Goal: Obtain resource: Download file/media

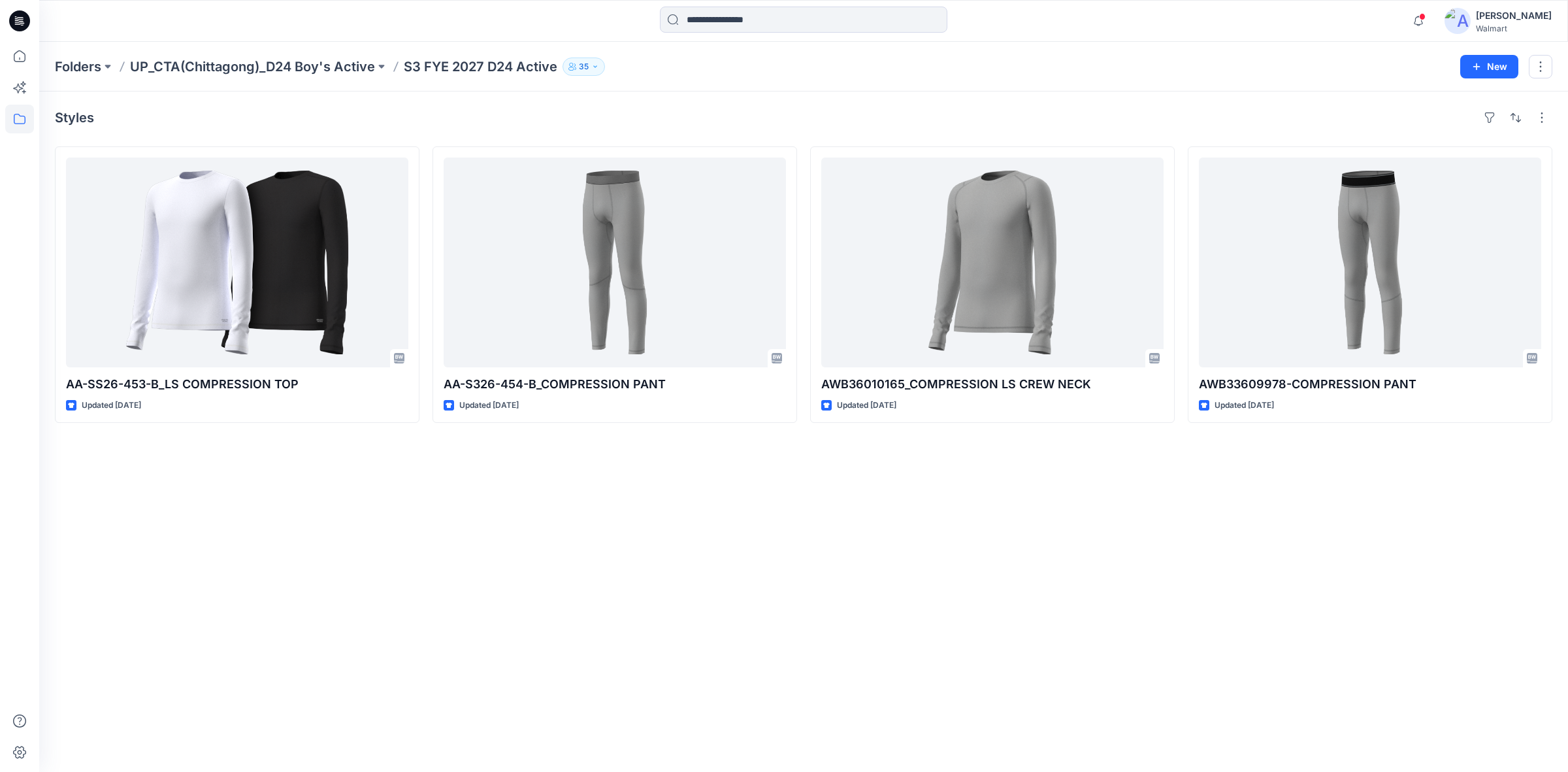
click at [792, 613] on div "Styles AA-SS26-453-B_LS COMPRESSION TOP Updated 16 days ago AA-S326-454-B_COMPR…" at bounding box center [804, 432] width 1529 height 681
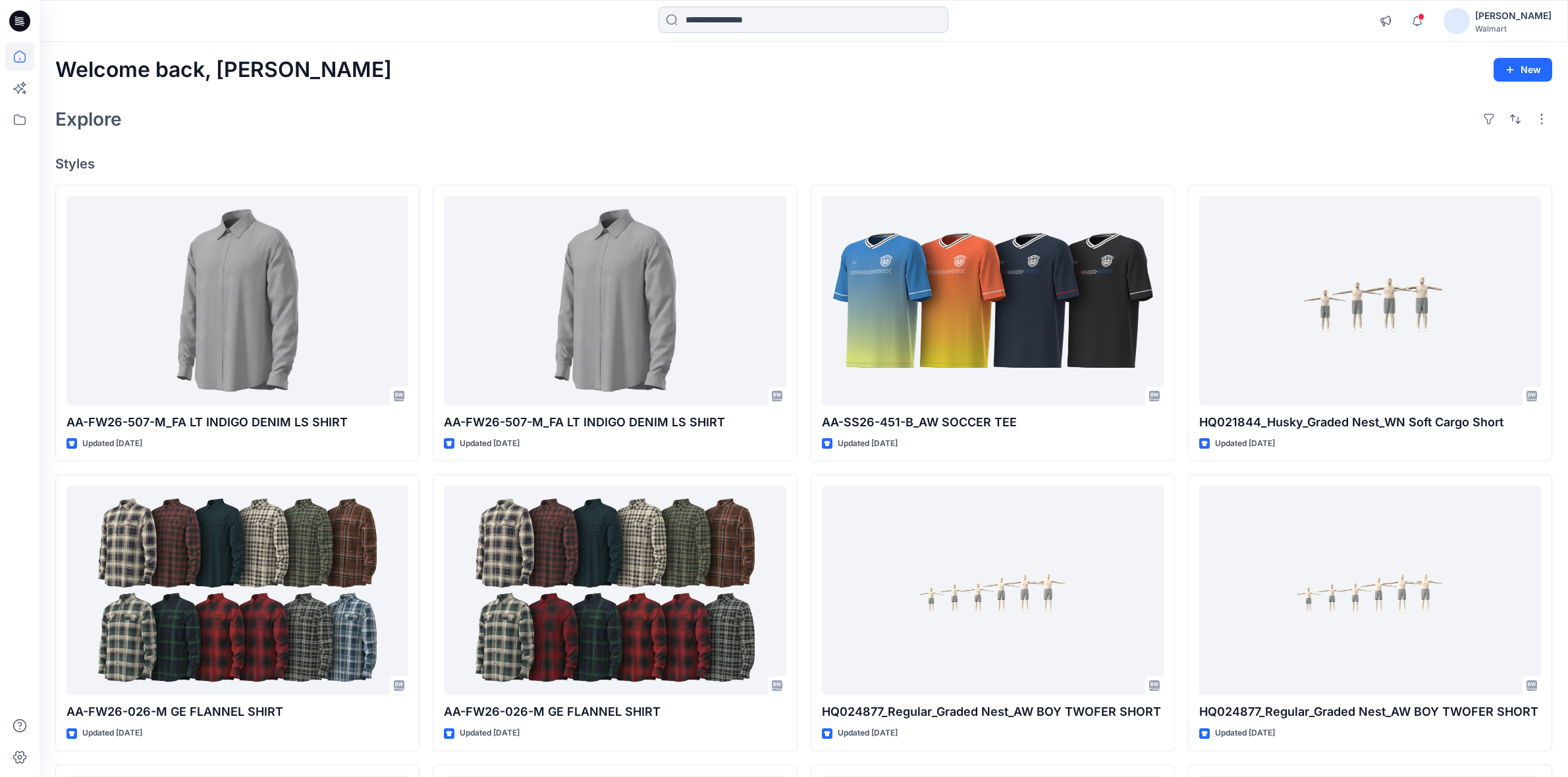
scroll to position [1198, 0]
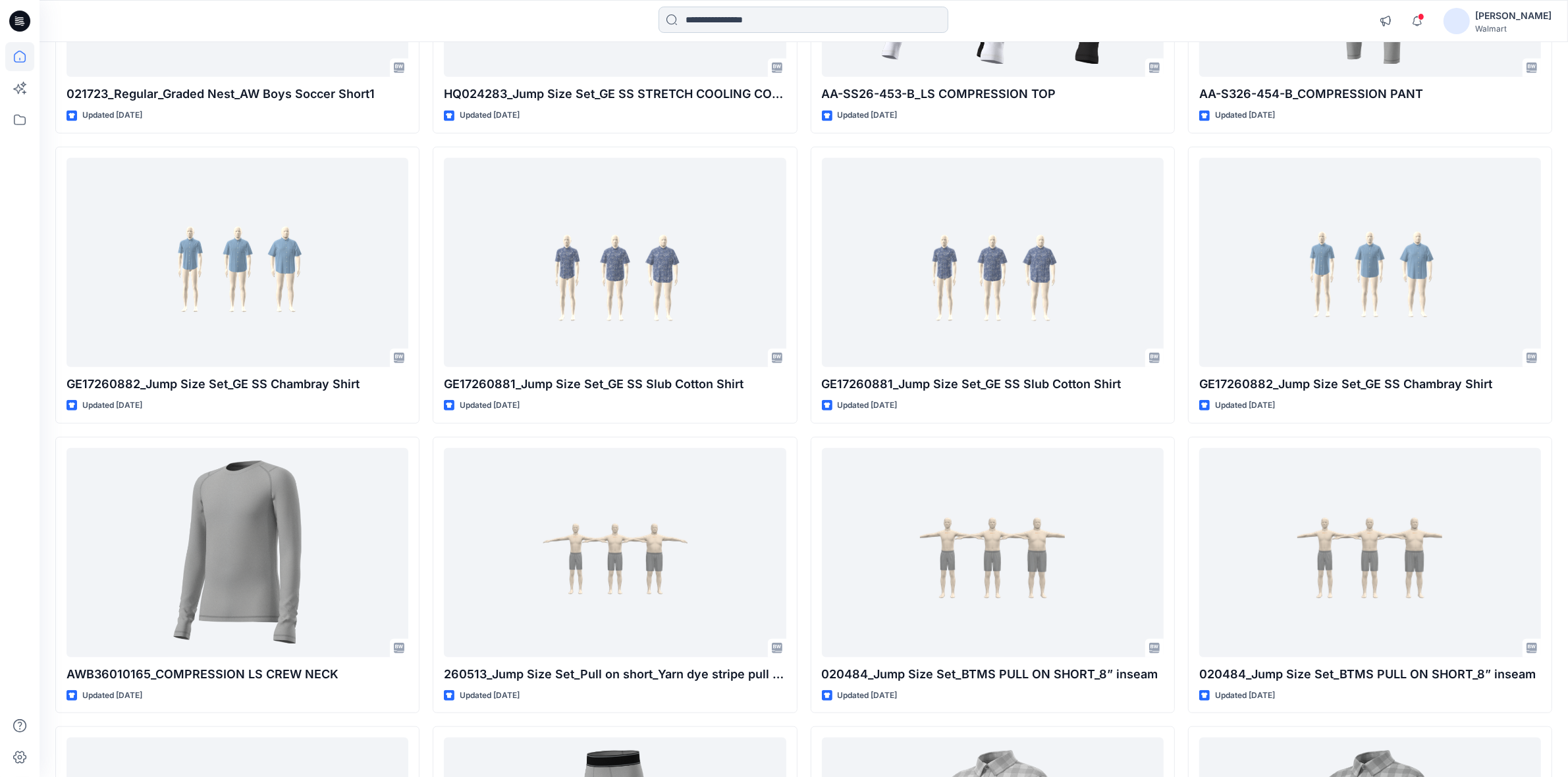
click at [703, 23] on input at bounding box center [804, 20] width 290 height 26
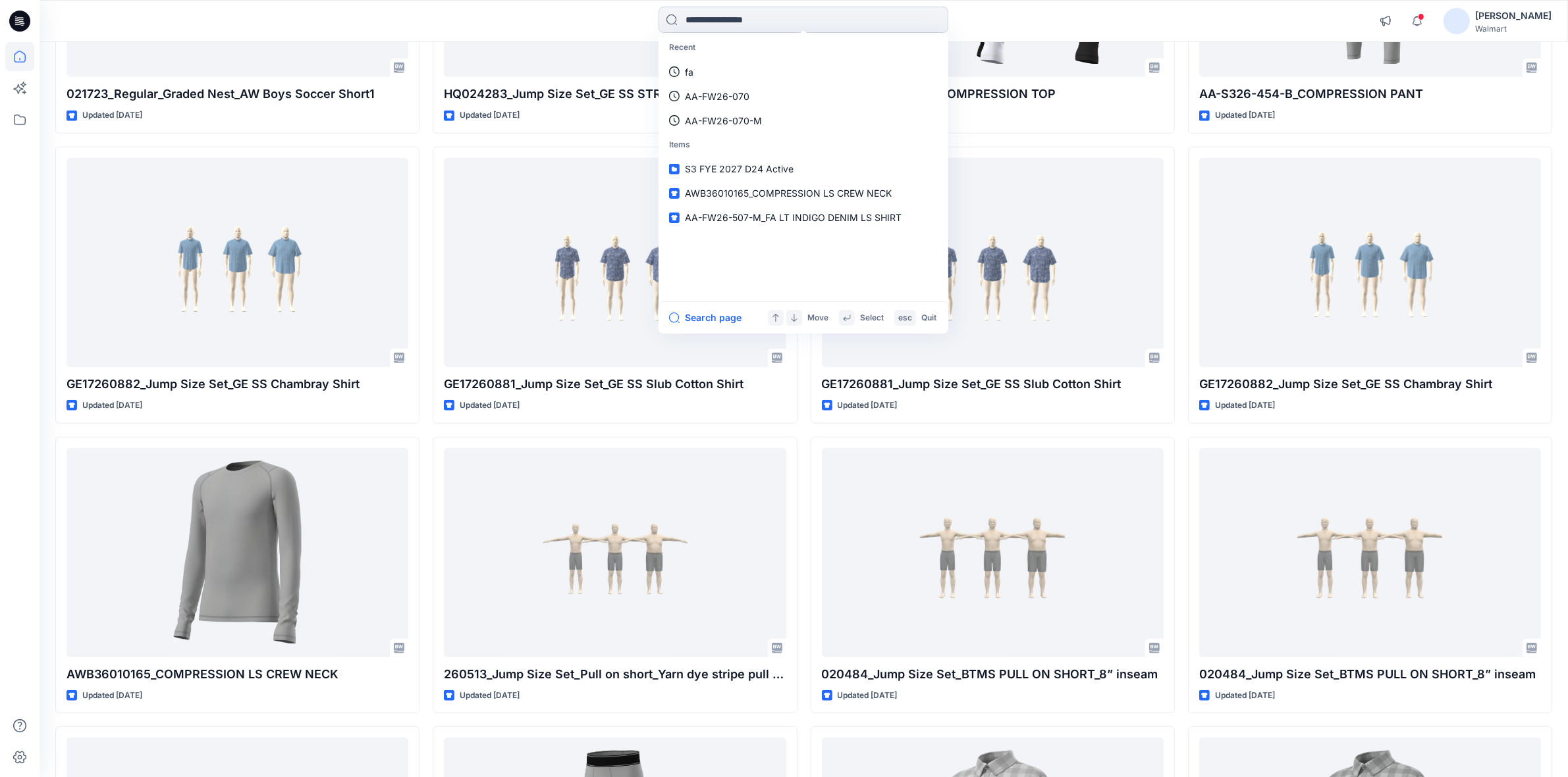
paste input "**********"
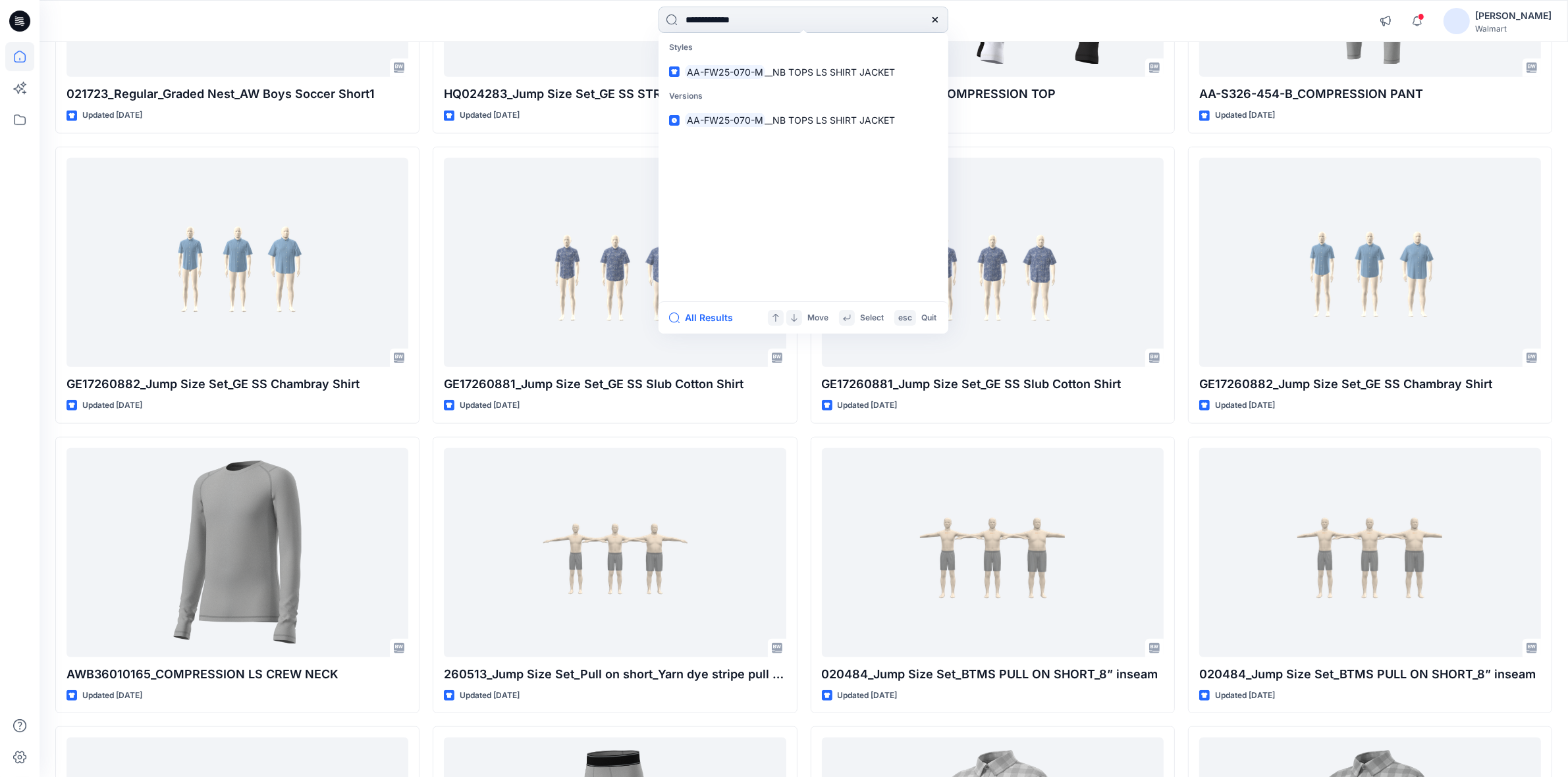
type input "**********"
click at [725, 310] on button "All Results" at bounding box center [705, 317] width 72 height 16
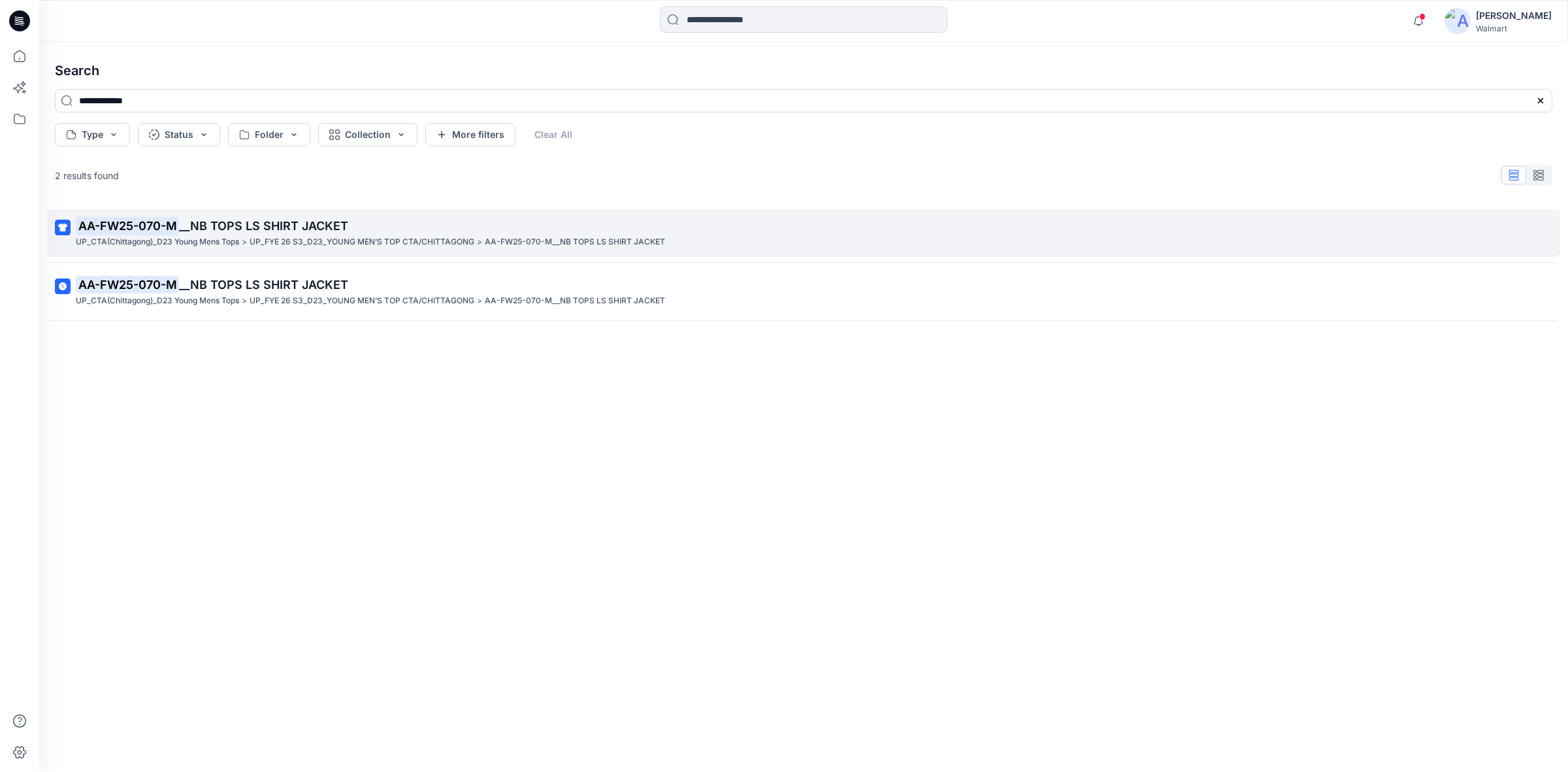
click at [343, 239] on p "UP_FYE 26 S3_D23_YOUNG MEN’S TOP CTA/CHITTAGONG" at bounding box center [362, 242] width 225 height 14
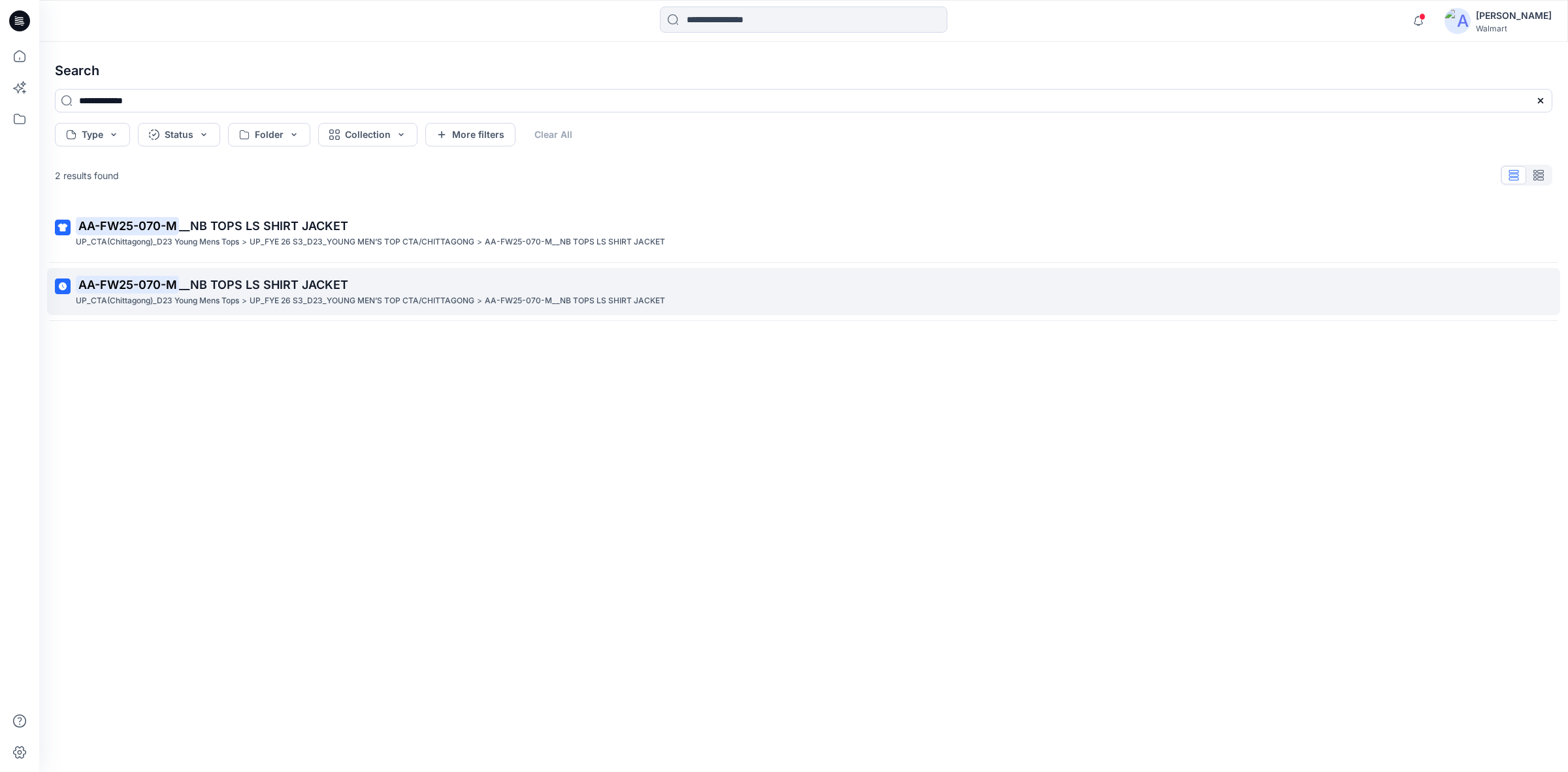
click at [341, 280] on span "__NB TOPS LS SHIRT JACKET" at bounding box center [263, 285] width 170 height 14
click at [253, 291] on p "AA-FW25-070-M __NB TOPS LS SHIRT JACKET" at bounding box center [803, 284] width 1453 height 18
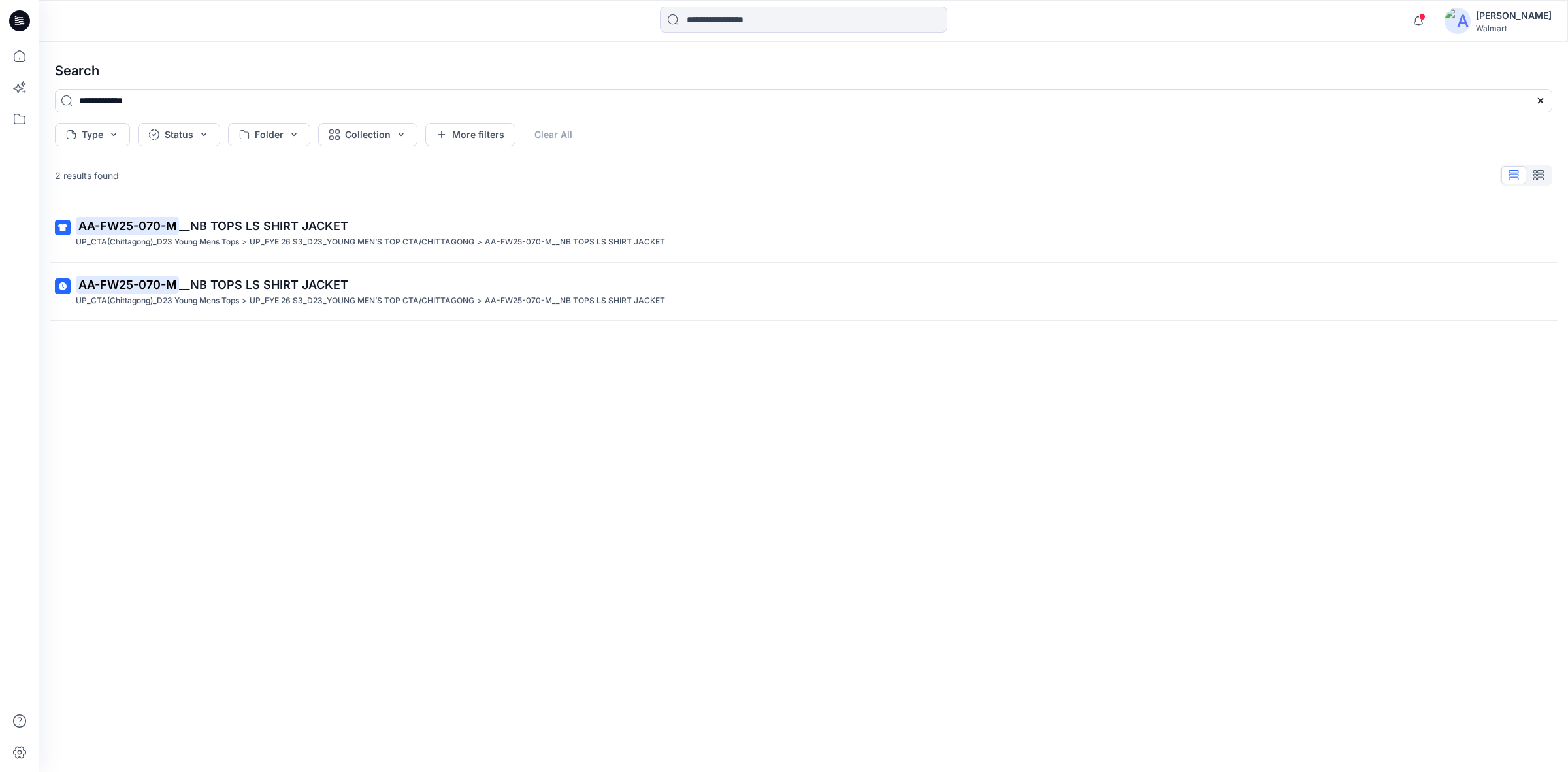
click at [23, 20] on icon at bounding box center [20, 21] width 21 height 21
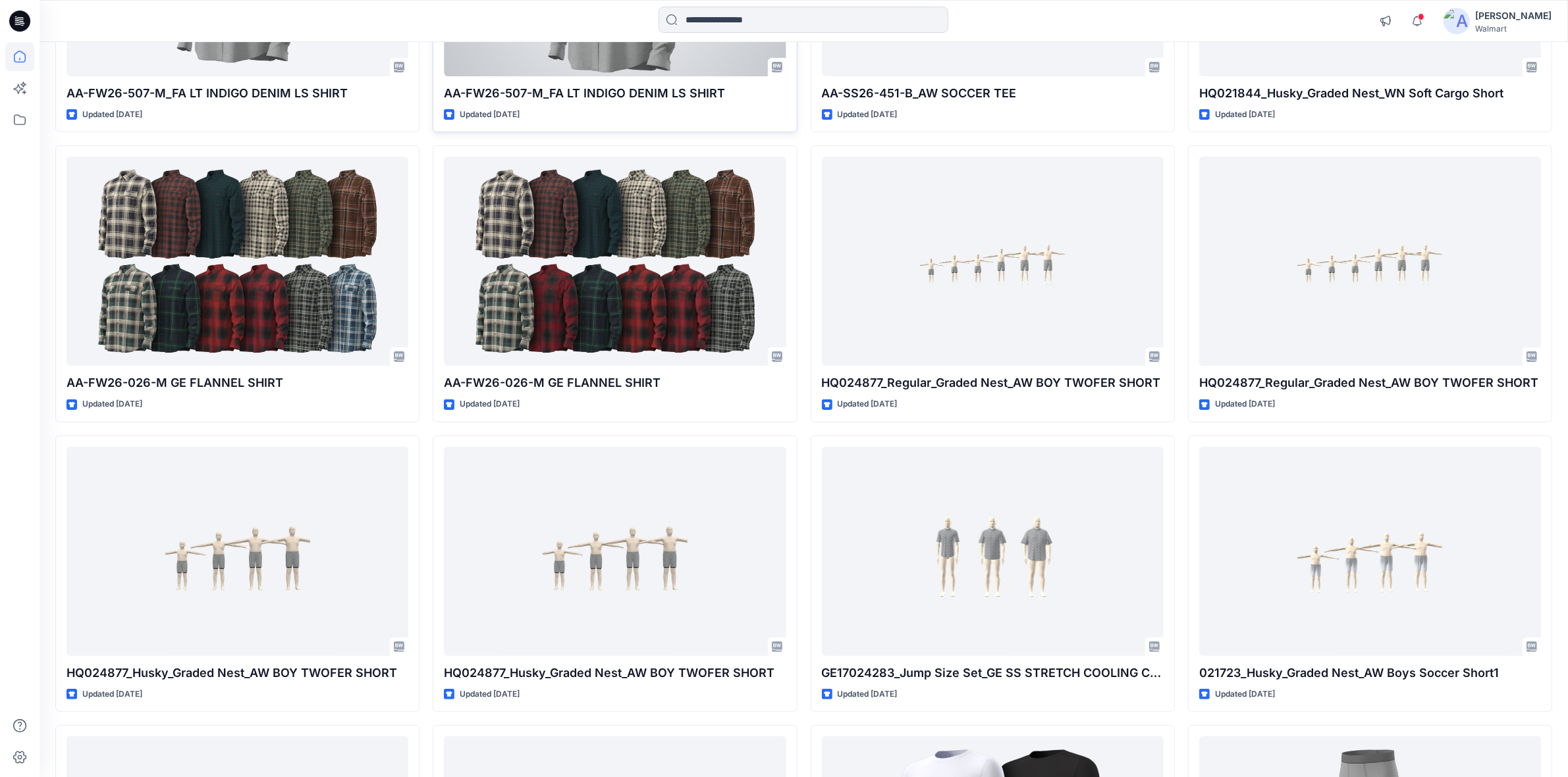
scroll to position [411, 0]
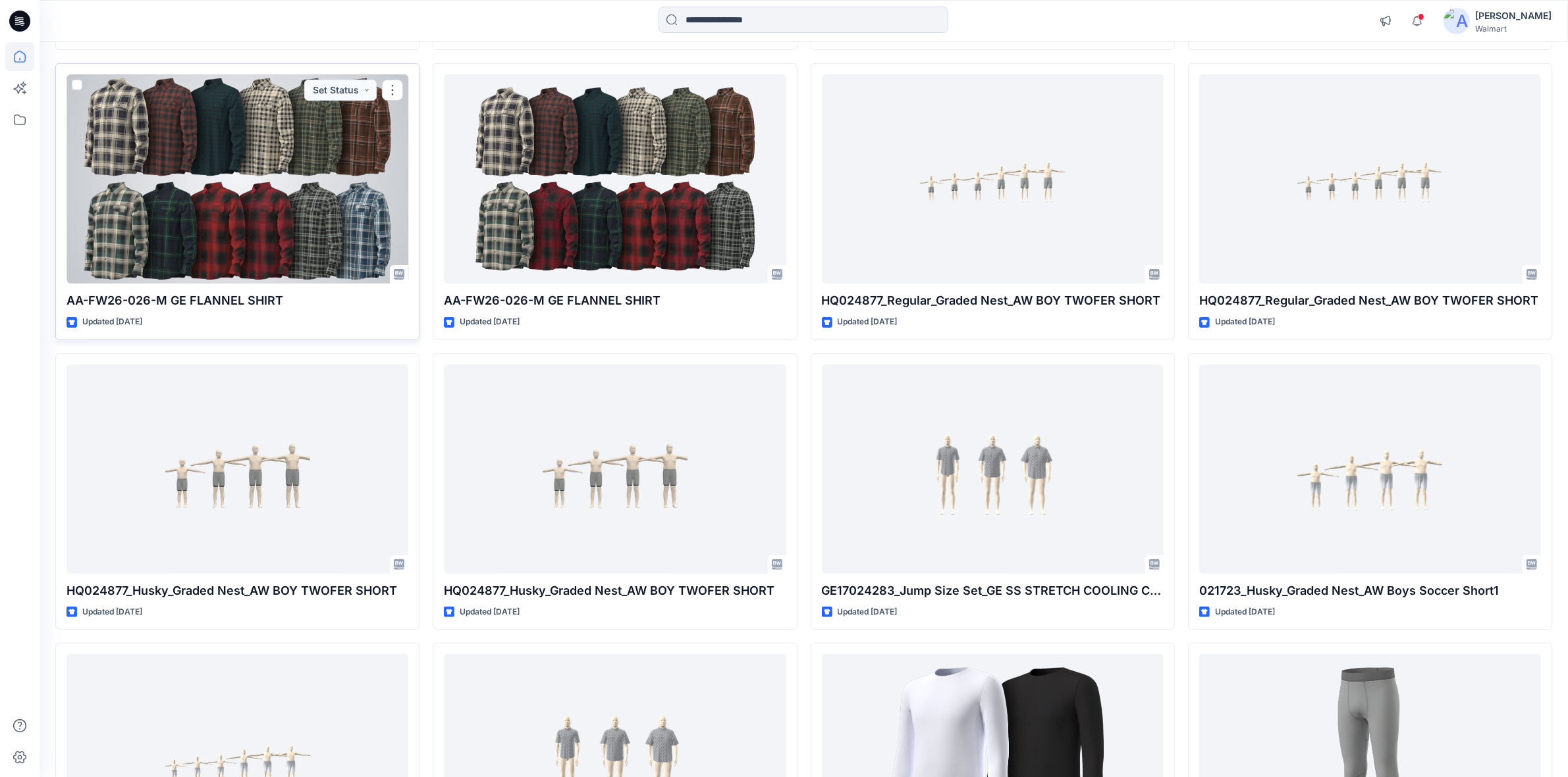
click at [317, 218] on div at bounding box center [238, 179] width 342 height 209
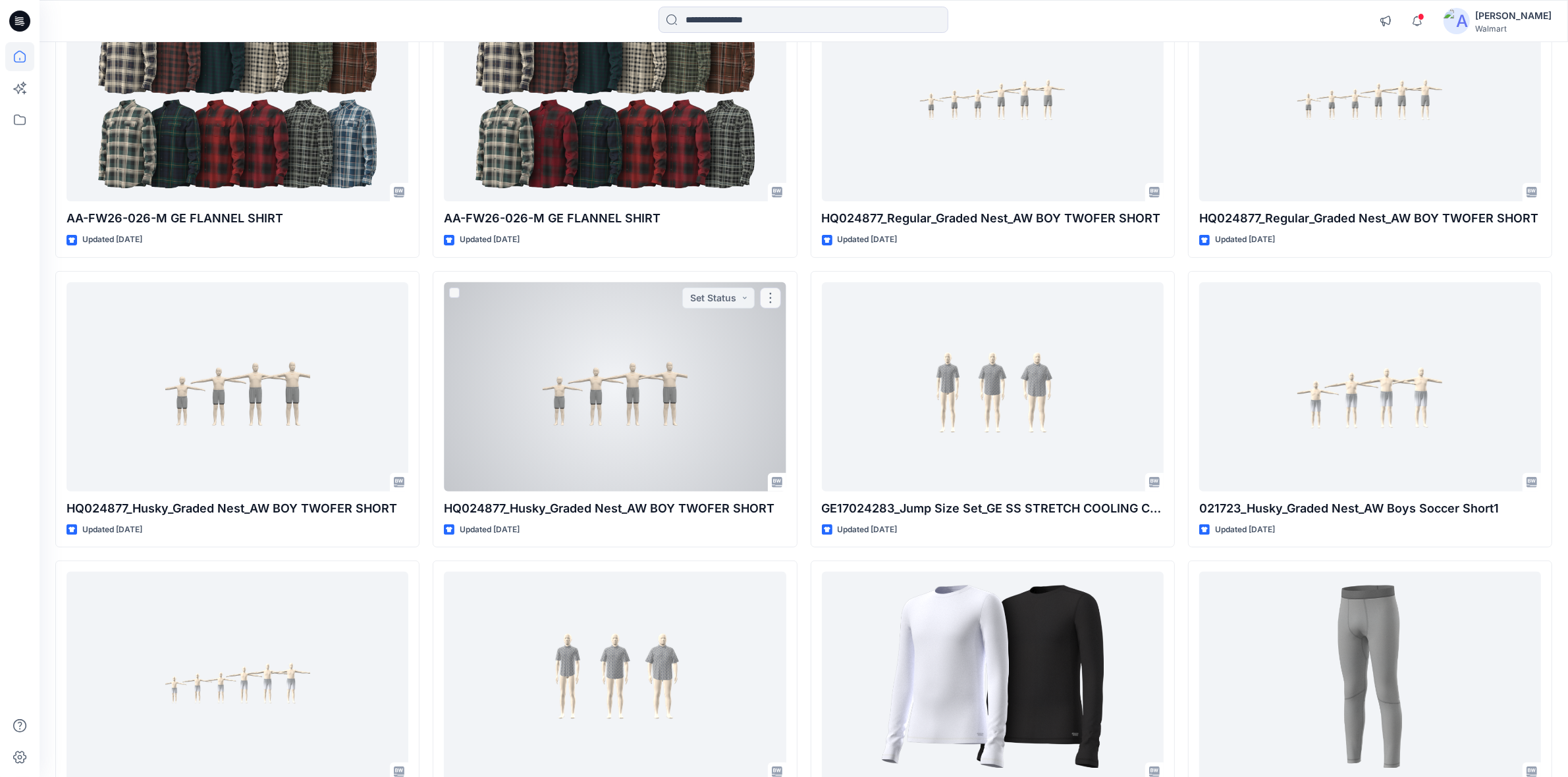
scroll to position [329, 0]
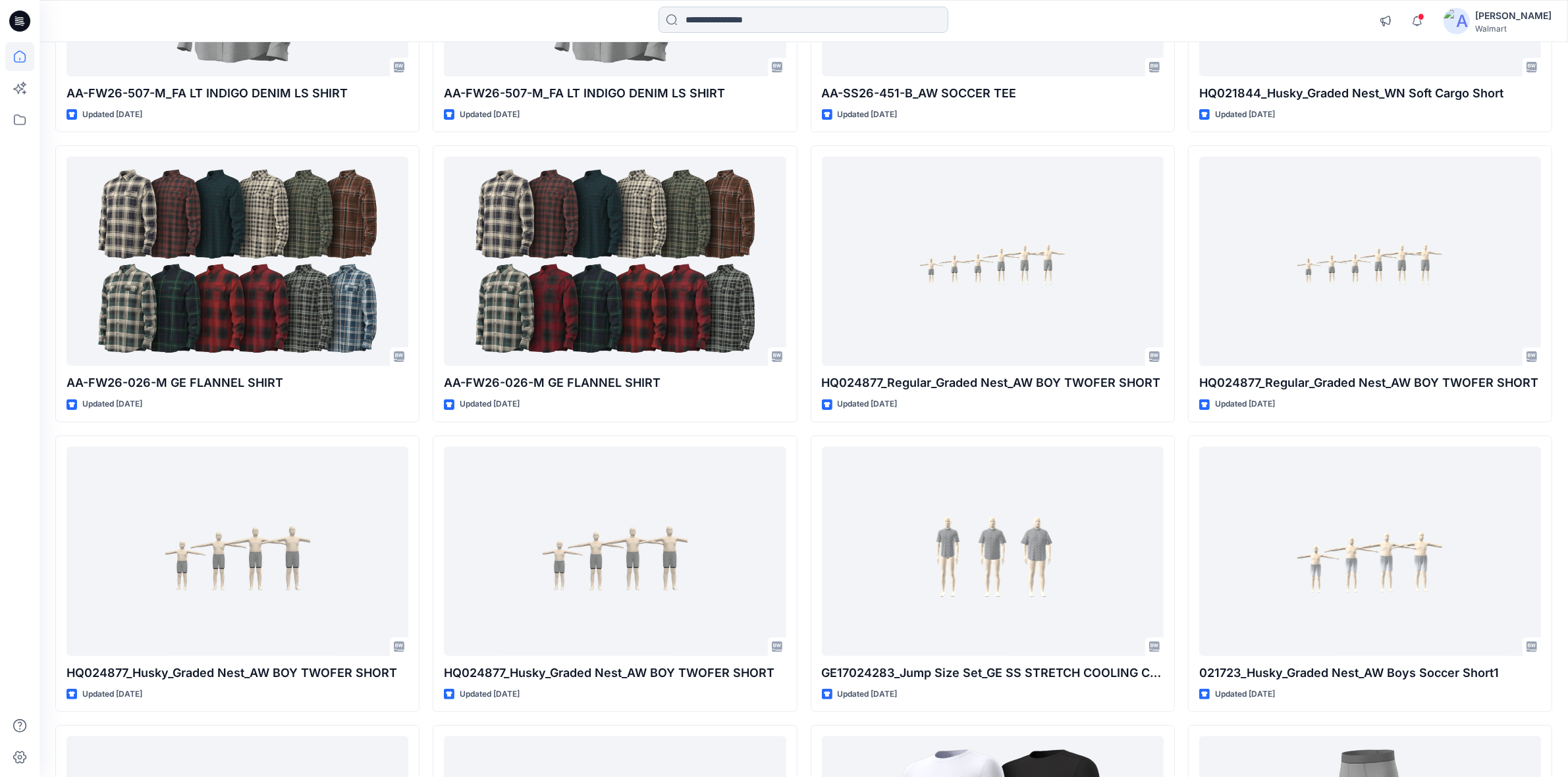
click at [684, 15] on input at bounding box center [804, 20] width 290 height 26
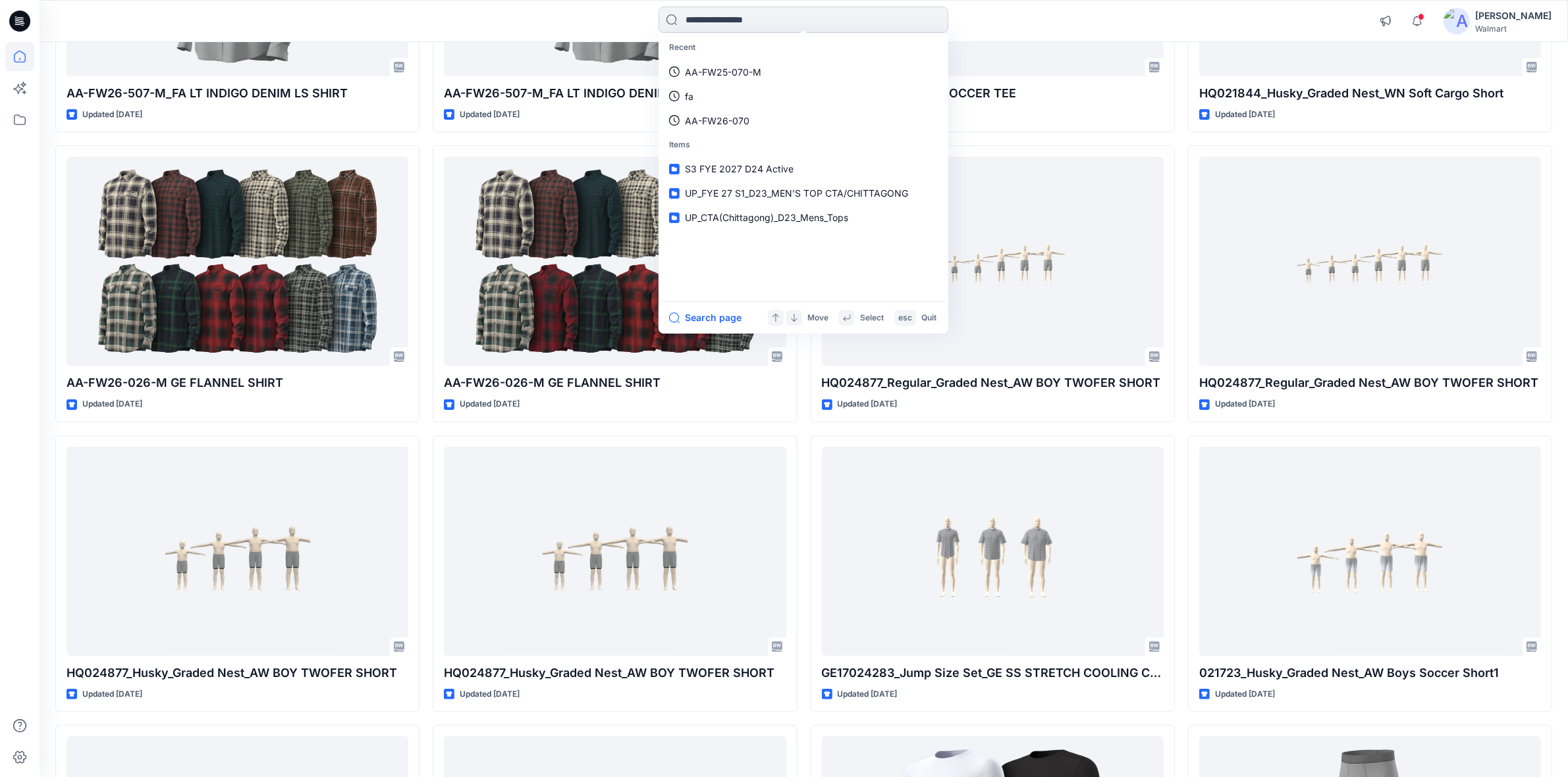
paste input "**********"
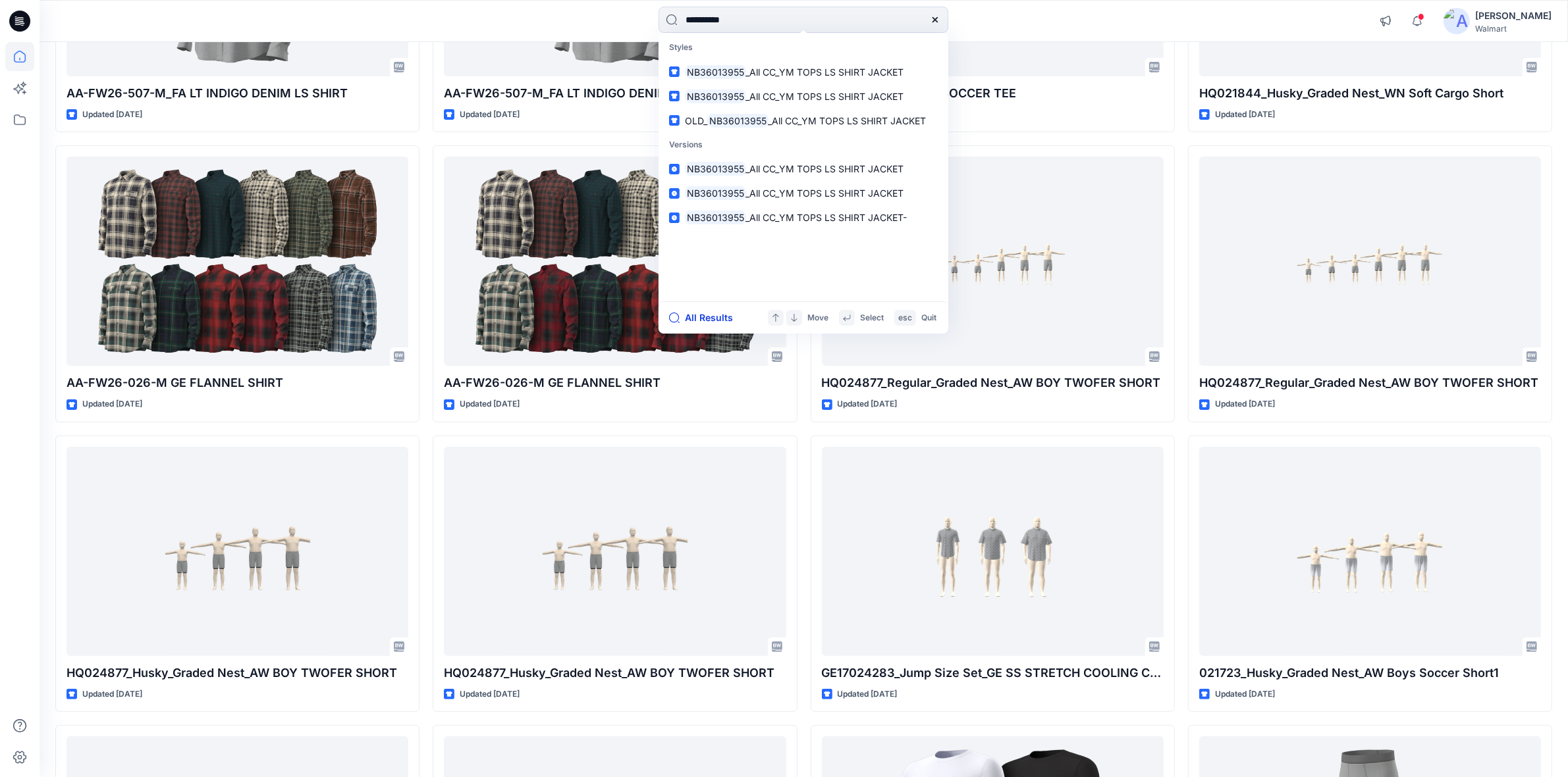
type input "**********"
click at [699, 310] on button "All Results" at bounding box center [705, 317] width 72 height 16
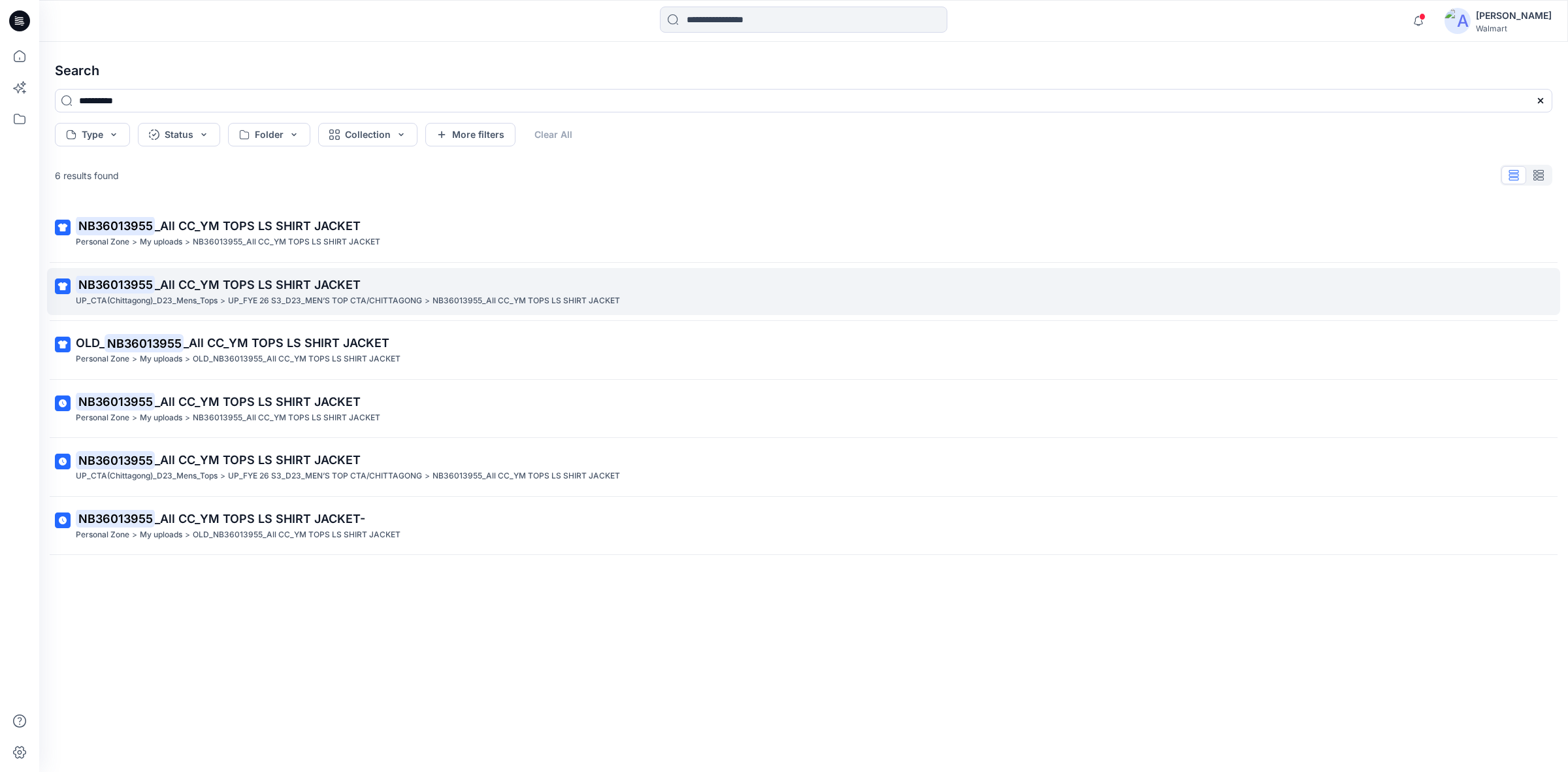
click at [210, 289] on span "_All CC_YM TOPS LS SHIRT JACKET" at bounding box center [257, 285] width 206 height 14
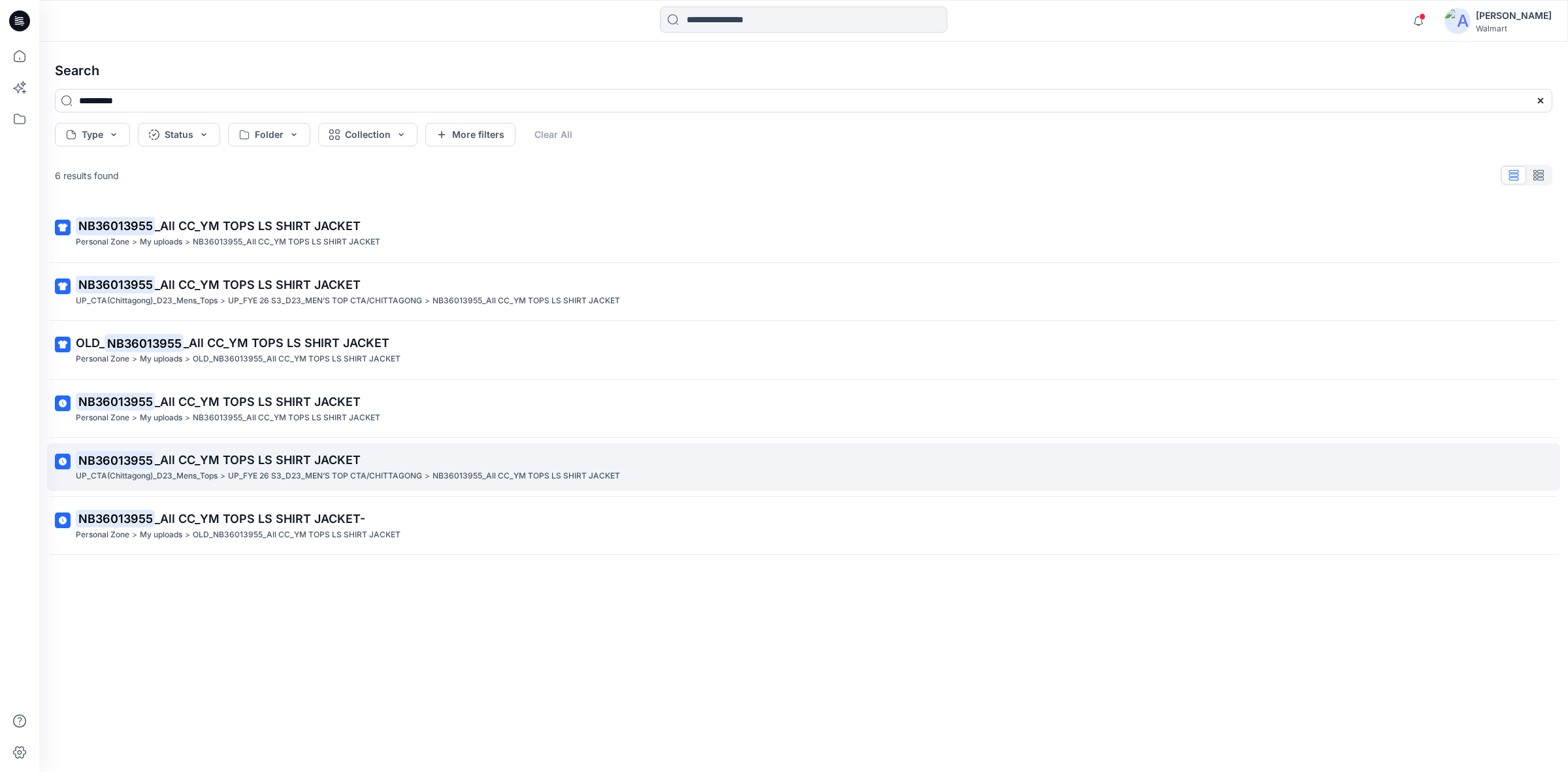
click at [326, 473] on p "UP_FYE 26 S3_D23_MEN’S TOP CTA/CHITTAGONG" at bounding box center [325, 476] width 194 height 14
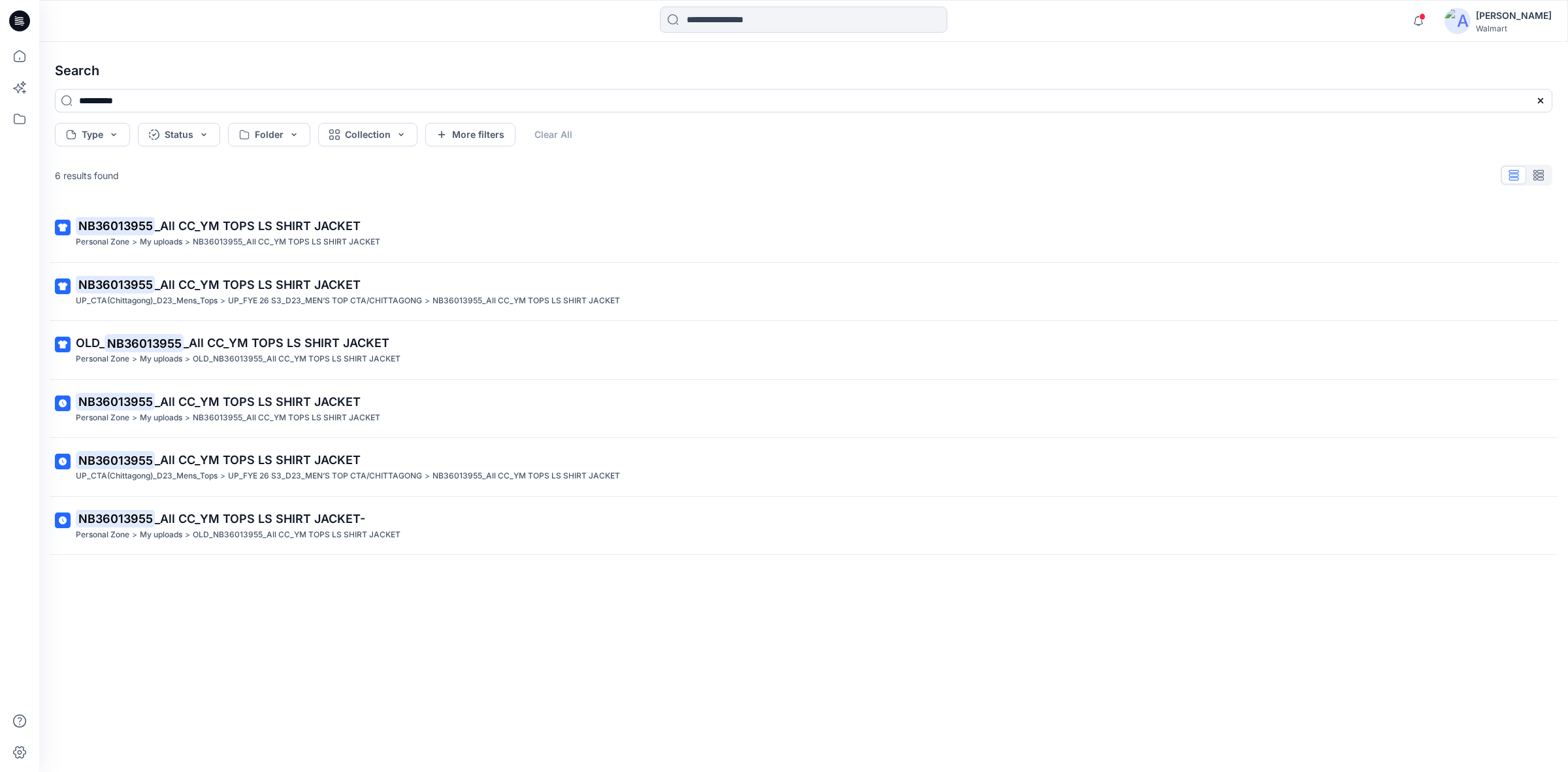
click at [5, 16] on div at bounding box center [19, 21] width 42 height 42
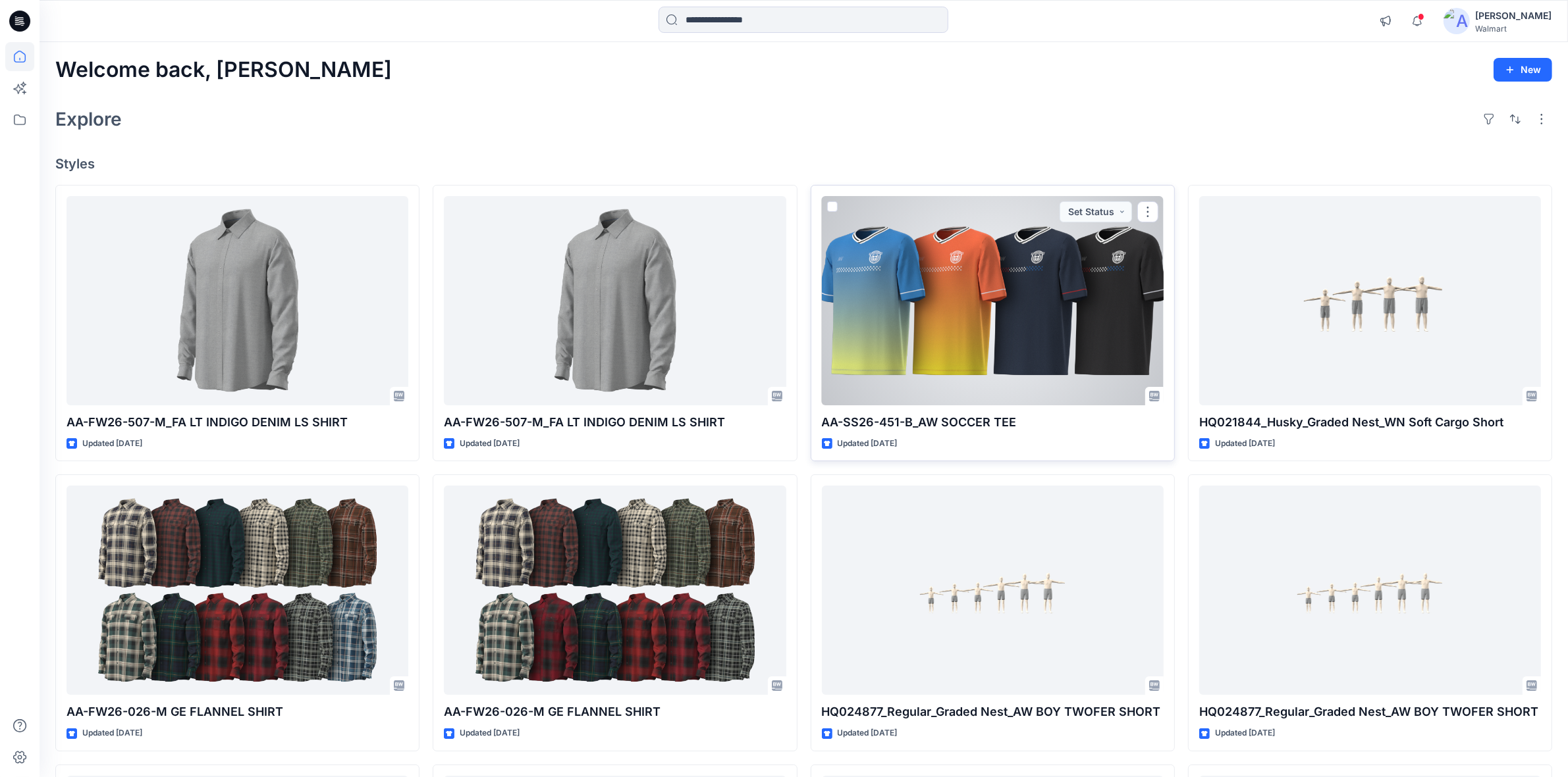
click at [939, 327] on div at bounding box center [993, 300] width 342 height 209
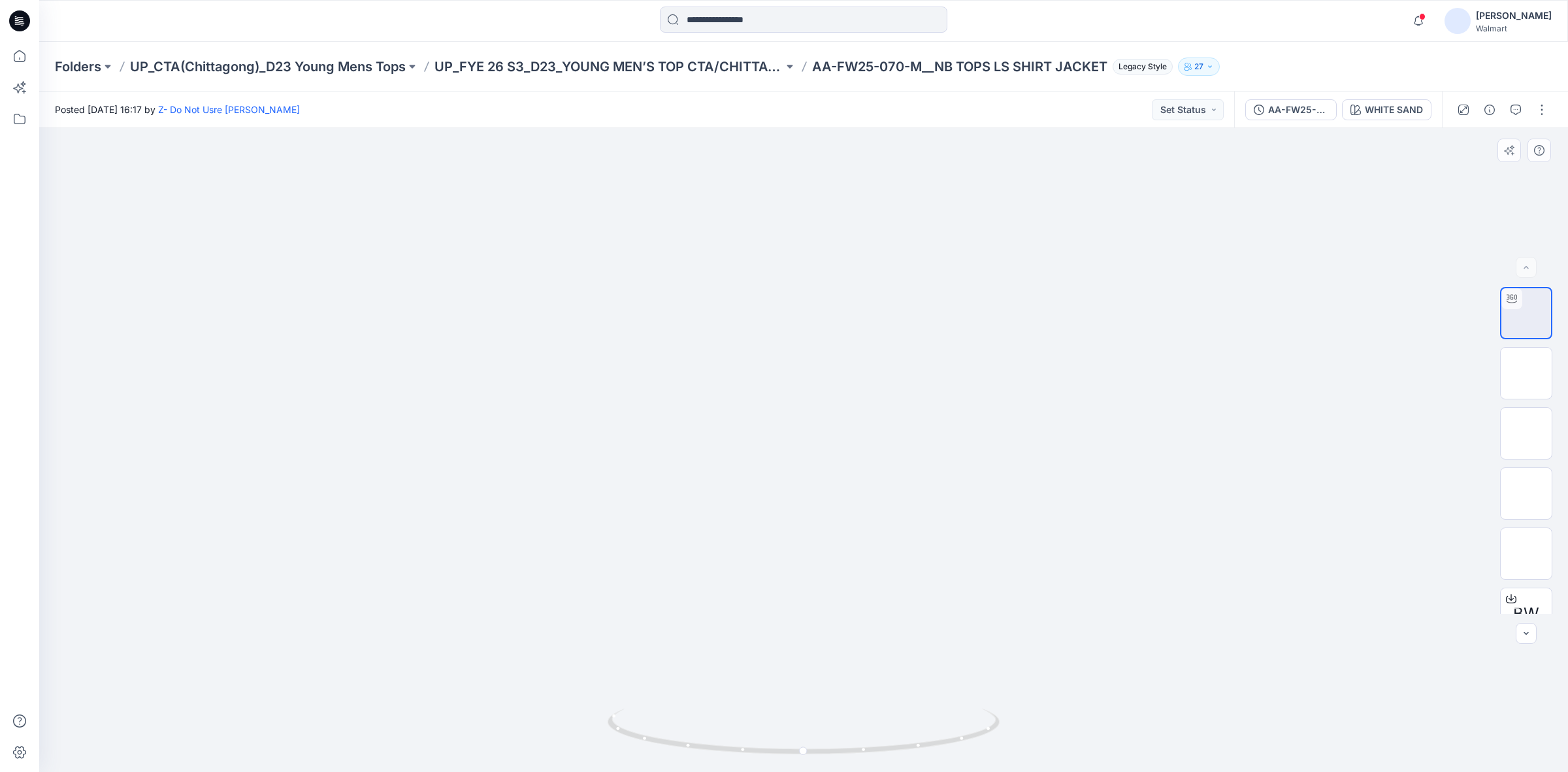
drag, startPoint x: 823, startPoint y: 231, endPoint x: 818, endPoint y: 439, distance: 208.1
click at [818, 77] on img at bounding box center [803, 77] width 901 height 0
drag, startPoint x: 925, startPoint y: 66, endPoint x: 815, endPoint y: 62, distance: 110.1
click at [815, 62] on p "AA-FW25-070-M__NB TOPS LS SHIRT JACKET" at bounding box center [959, 66] width 295 height 18
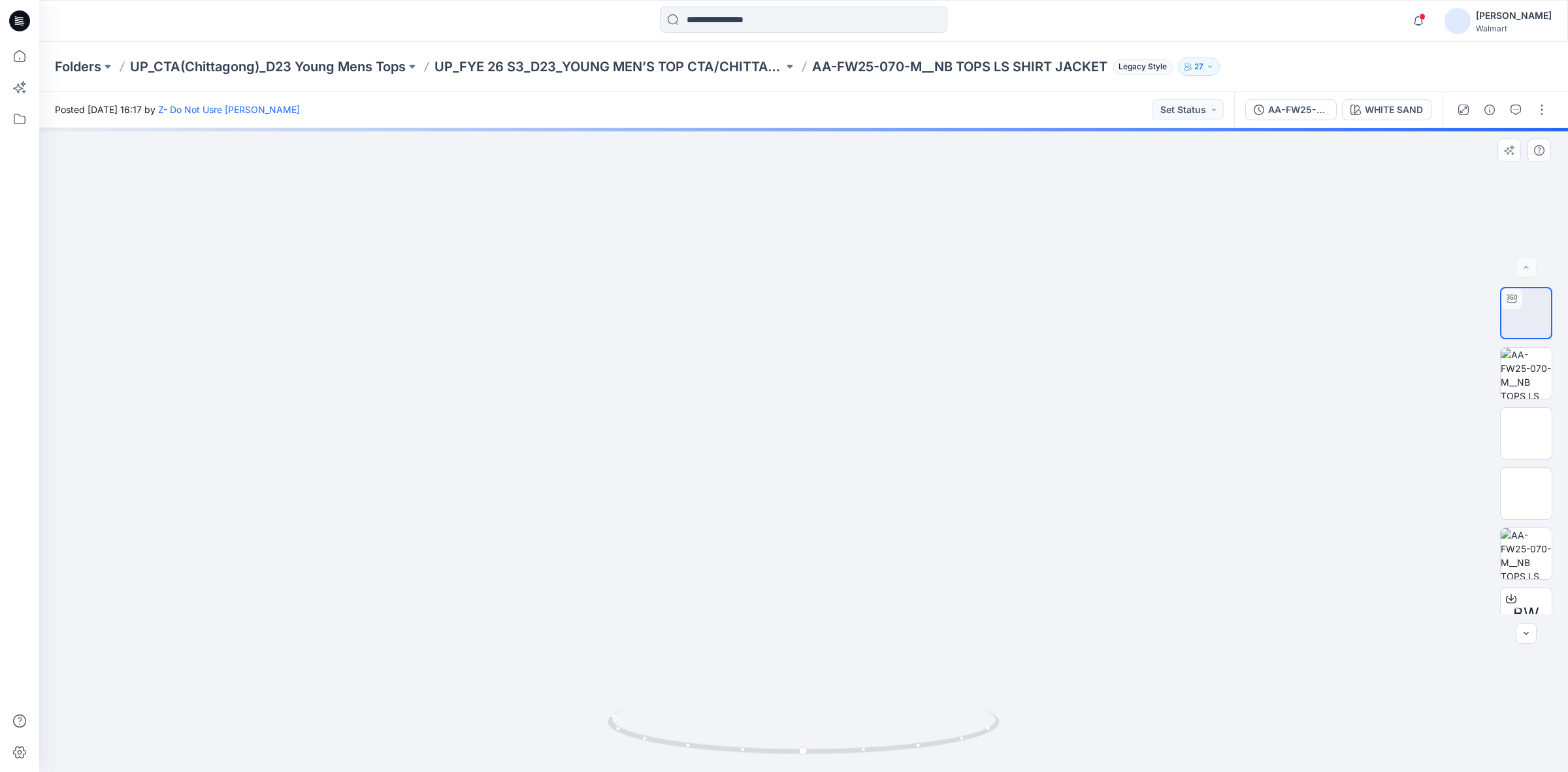
drag, startPoint x: 784, startPoint y: 240, endPoint x: 784, endPoint y: 522, distance: 282.0
click at [784, 522] on img at bounding box center [803, 450] width 952 height 644
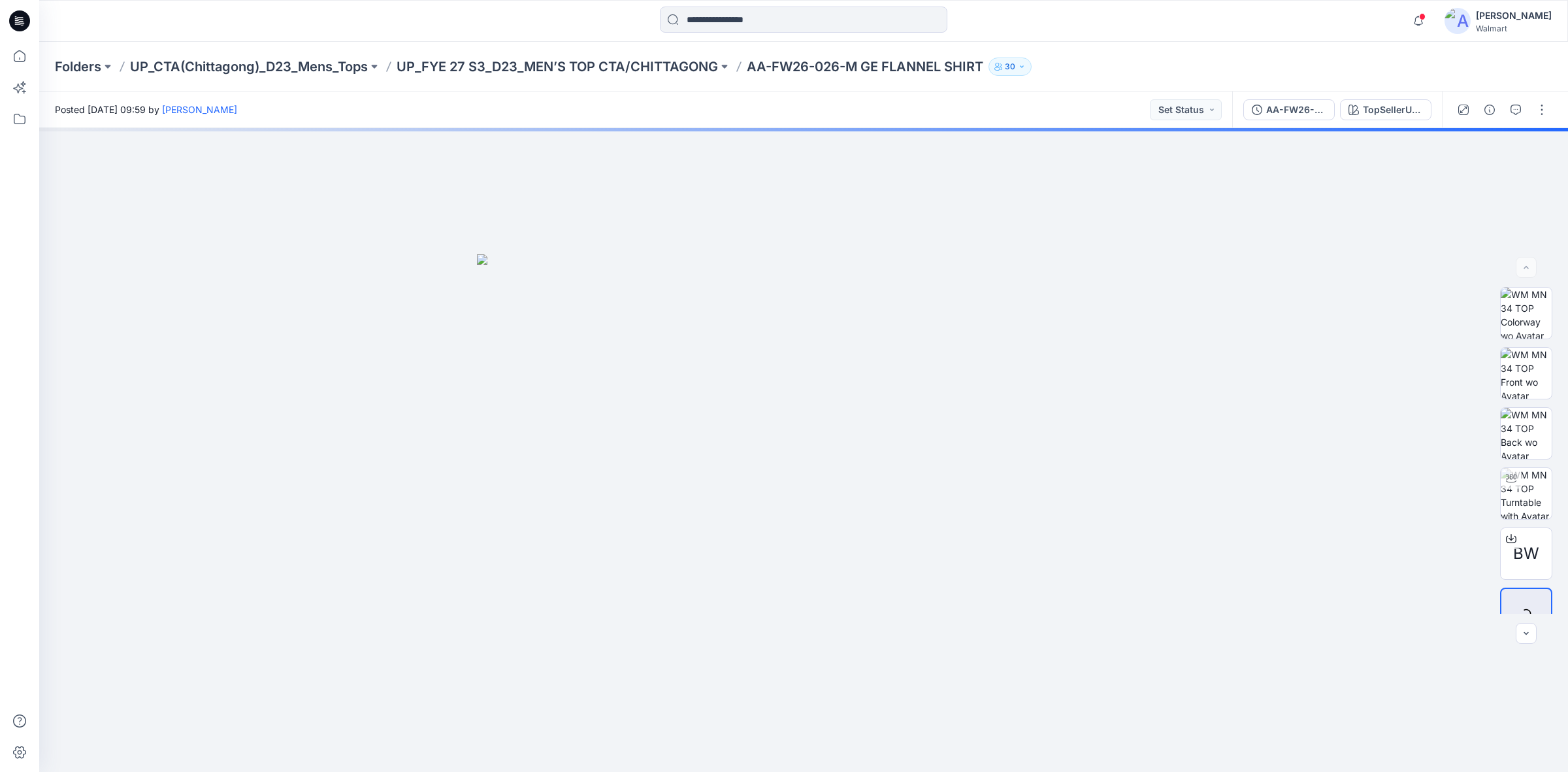
click at [603, 58] on p "UP_FYE 27 S3_D23_MEN’S TOP CTA/CHITTAGONG" at bounding box center [557, 66] width 321 height 18
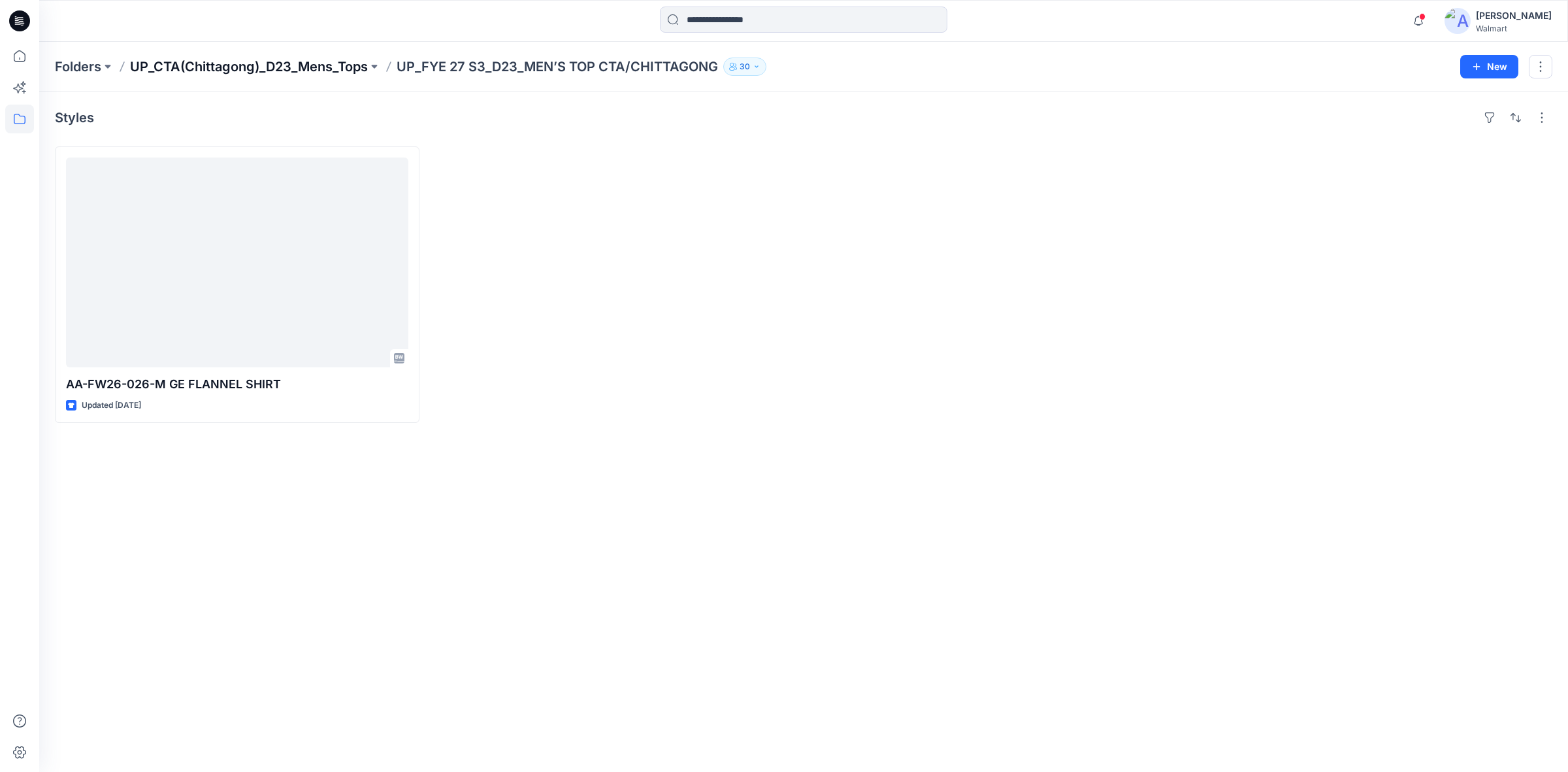
click at [317, 73] on p "UP_CTA(Chittagong)_D23_Mens_Tops" at bounding box center [249, 66] width 238 height 18
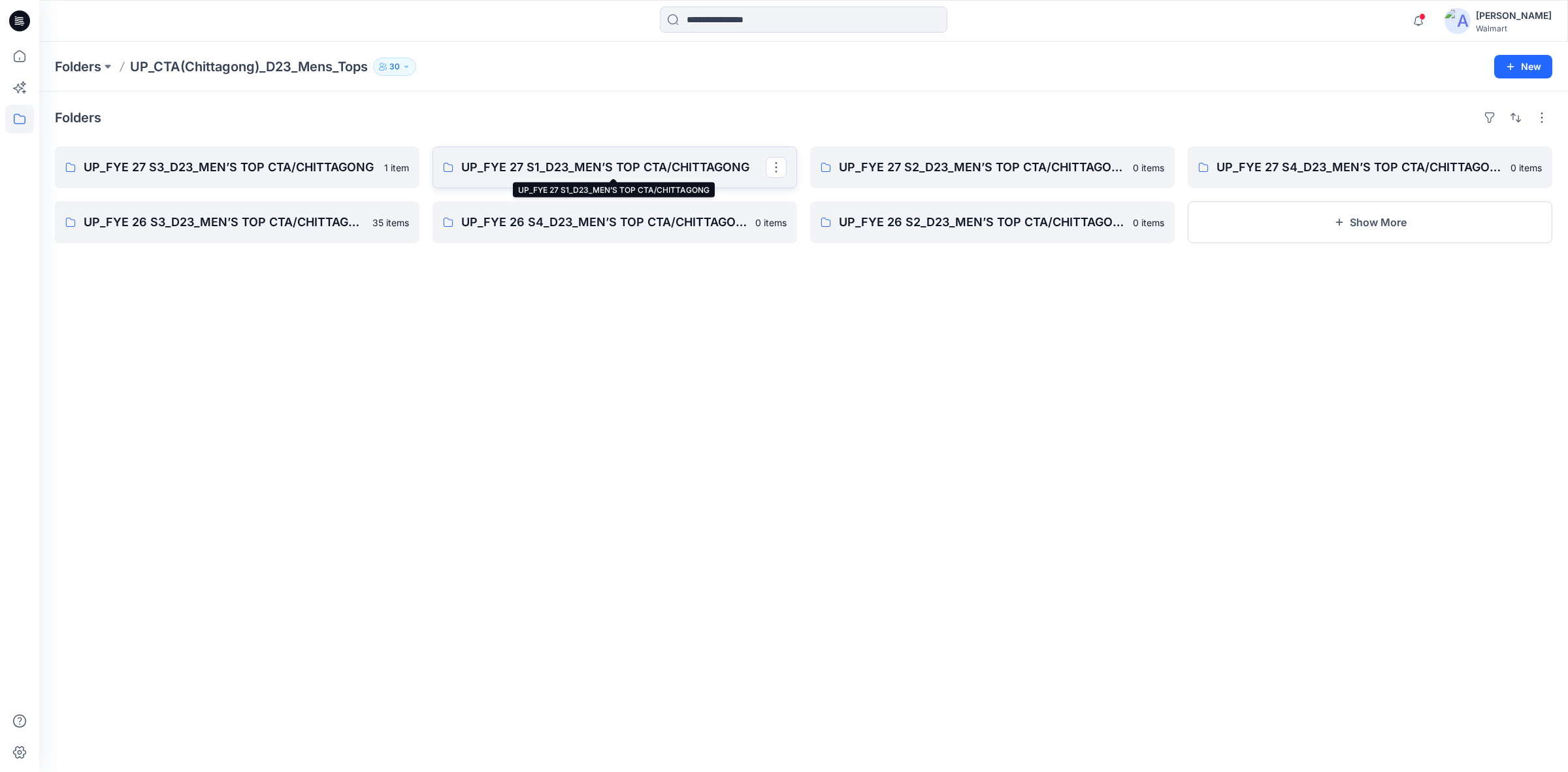
click at [573, 175] on p "UP_FYE 27 S1_D23_MEN’S TOP CTA/CHITTAGONG" at bounding box center [614, 167] width 305 height 18
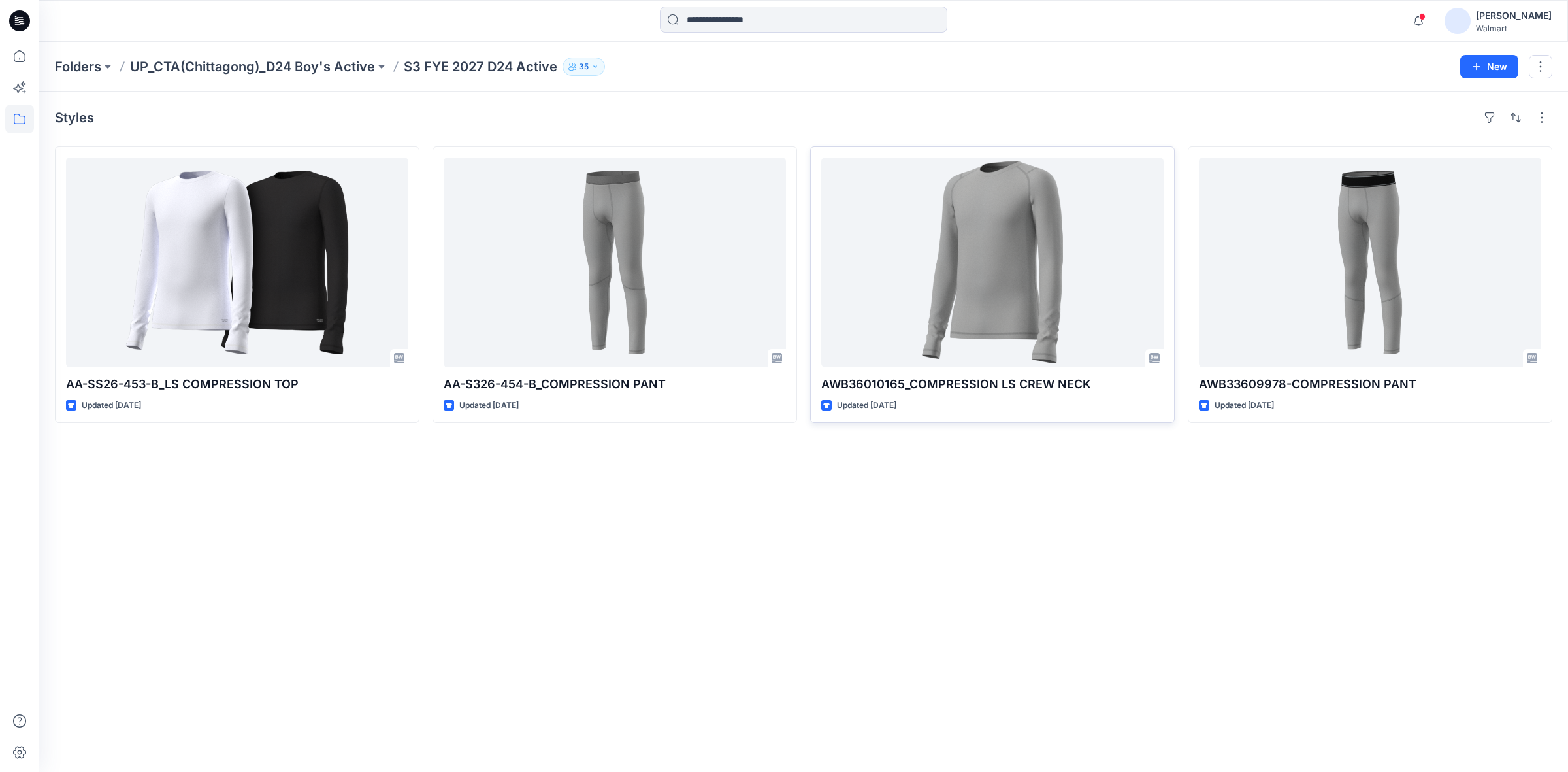
click at [817, 88] on div "Folders UP_CTA(Chittagong)_D24 Boy's Active S3 FYE 2027 D24 Active 35 New" at bounding box center [804, 67] width 1529 height 50
click at [815, 91] on div "Styles AA-SS26-453-B_LS COMPRESSION TOP Updated [DATE] AA-S326-454-B_COMPRESSIO…" at bounding box center [804, 432] width 1529 height 681
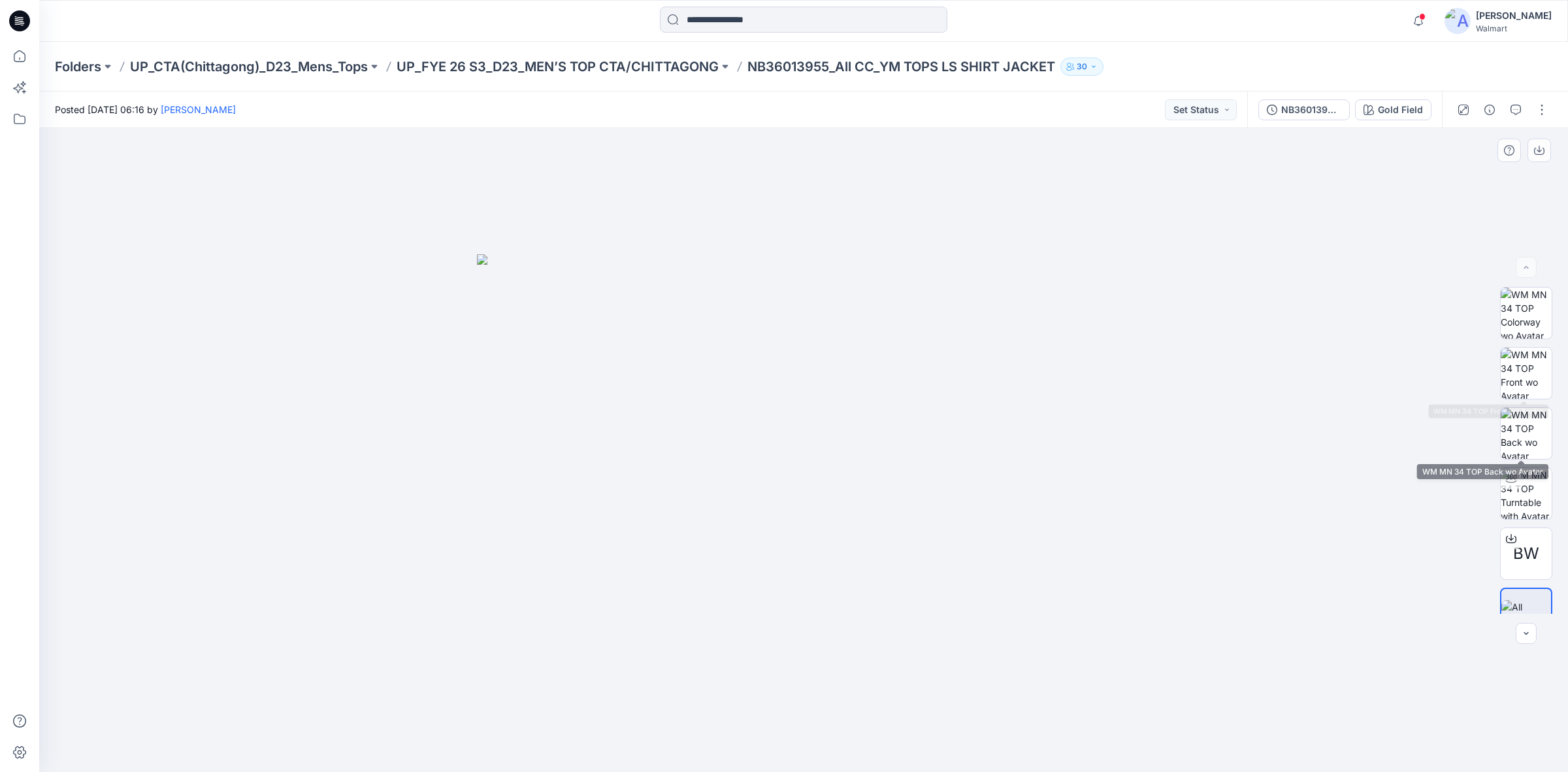
scroll to position [26, 0]
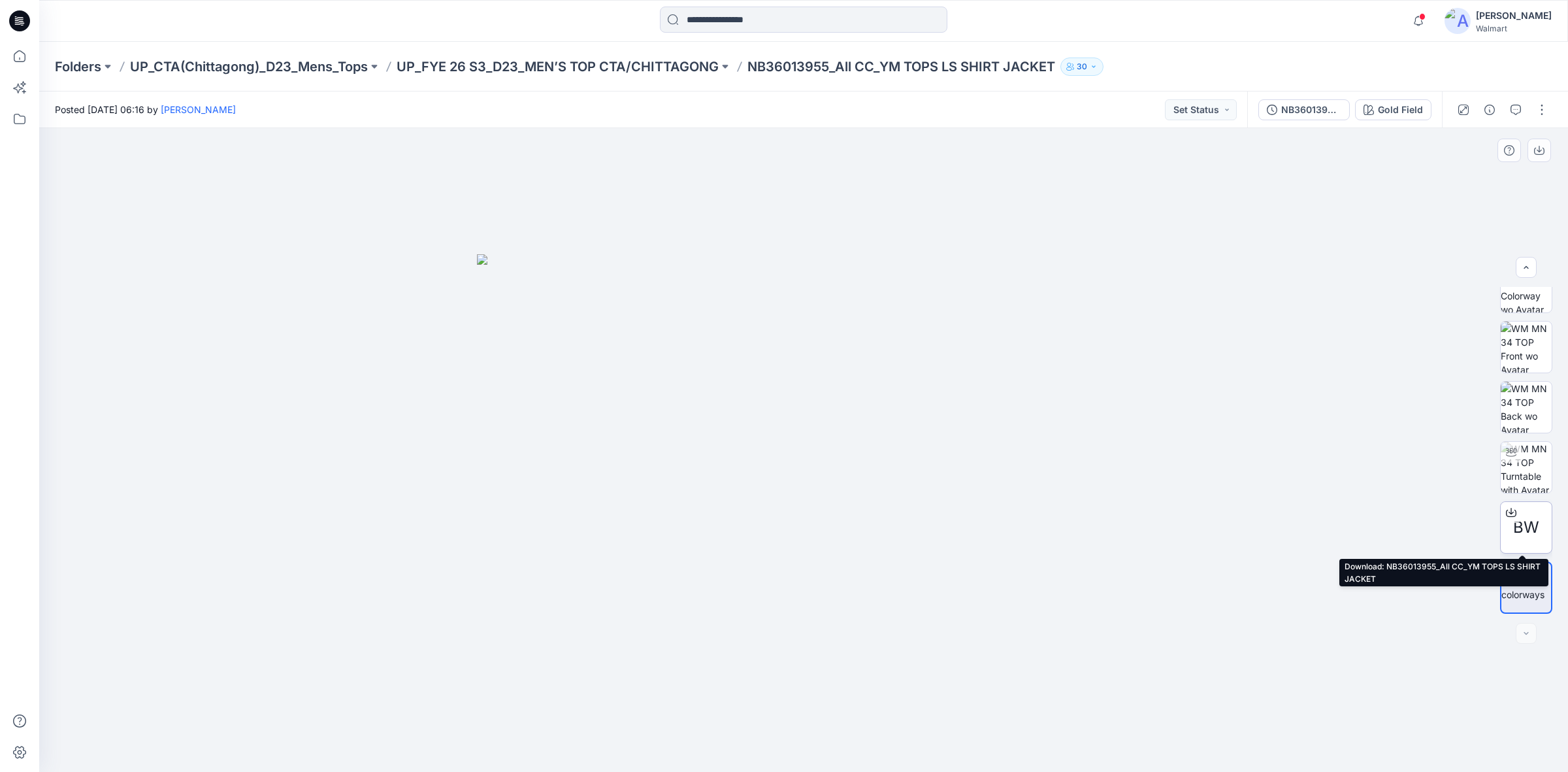
click at [1517, 514] on div at bounding box center [1511, 513] width 21 height 21
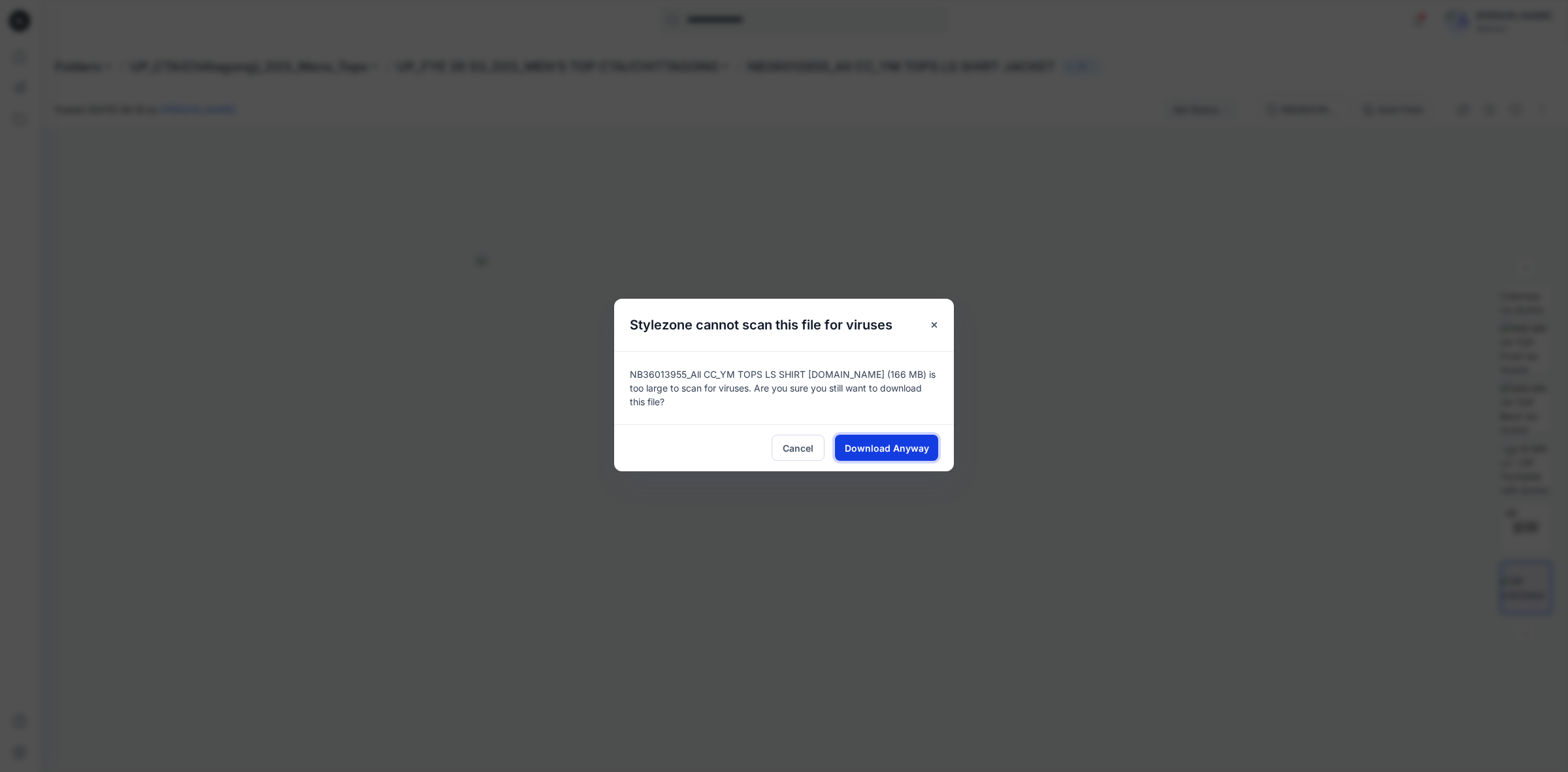
click at [909, 445] on span "Download Anyway" at bounding box center [887, 448] width 84 height 14
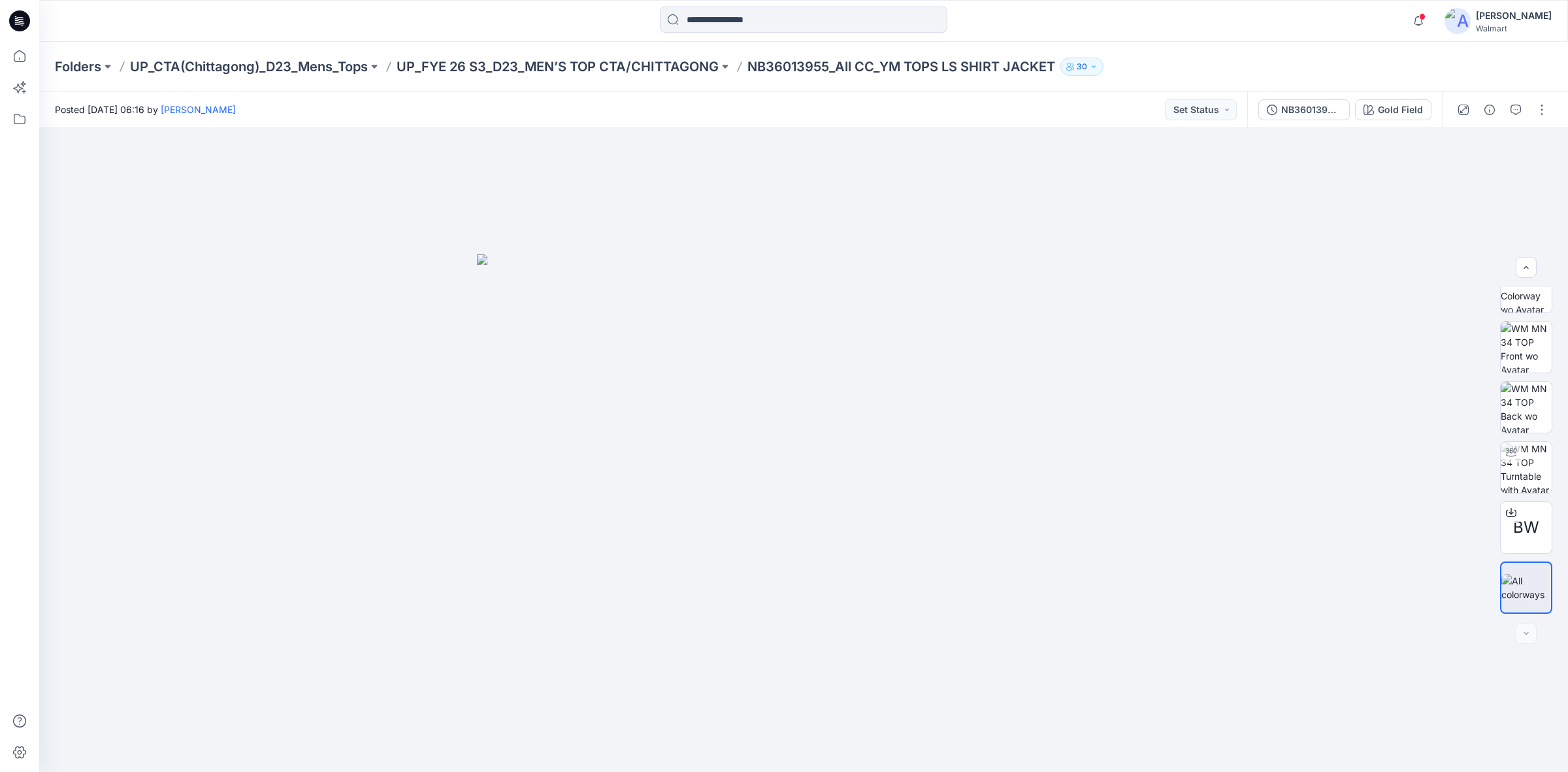
click at [644, 96] on div "Posted Tuesday, November 19, 2024 06:16 by Shabbir Hashmi Set Status" at bounding box center [643, 109] width 1208 height 36
click at [1249, 36] on div "Notifications Your style AA-FW26-507-M_FA LT INDIGO DENIM LS SHIRT is ready Wed…" at bounding box center [804, 21] width 1529 height 42
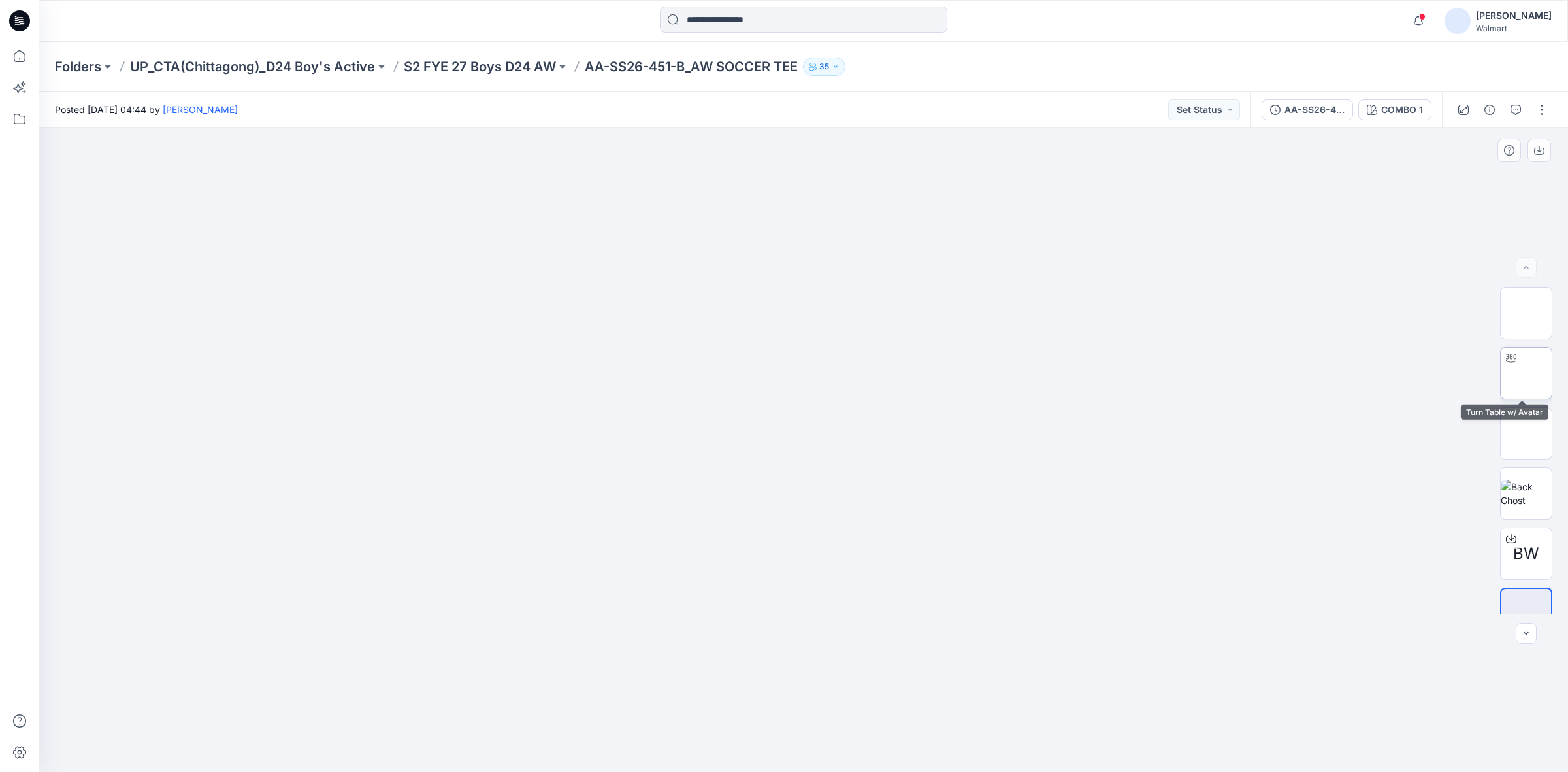
click at [1527, 373] on img at bounding box center [1527, 373] width 0 height 0
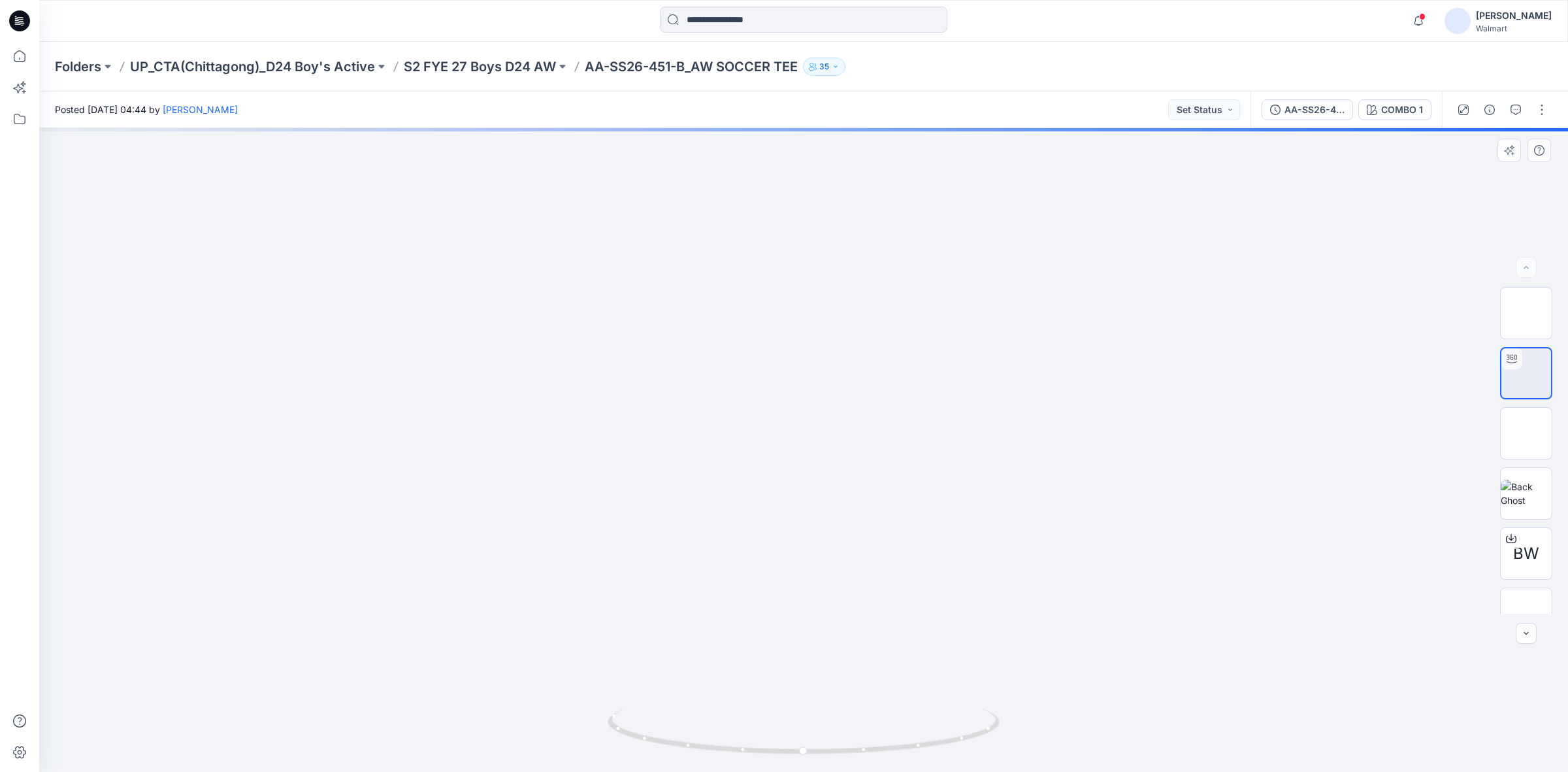
drag, startPoint x: 805, startPoint y: 308, endPoint x: 791, endPoint y: 533, distance: 225.4
